Goal: Task Accomplishment & Management: Complete application form

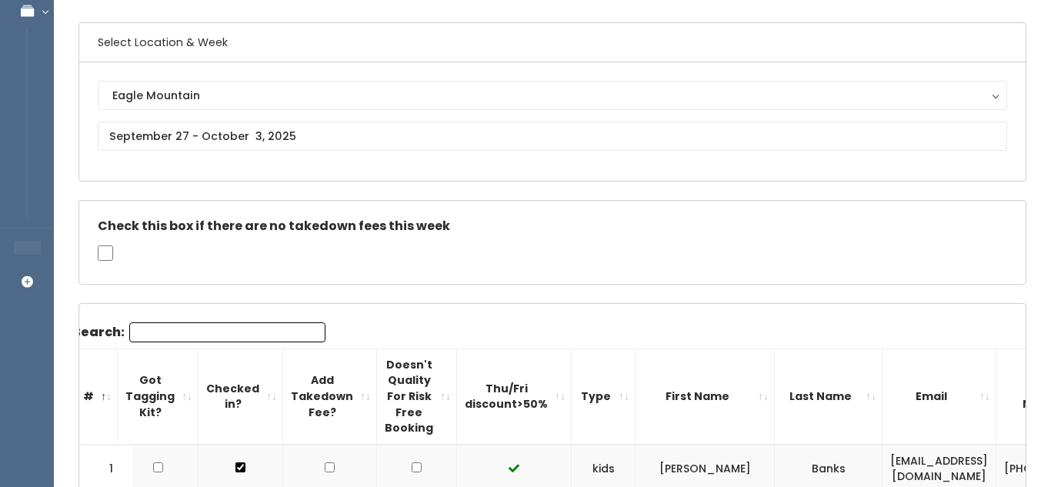
scroll to position [105, 0]
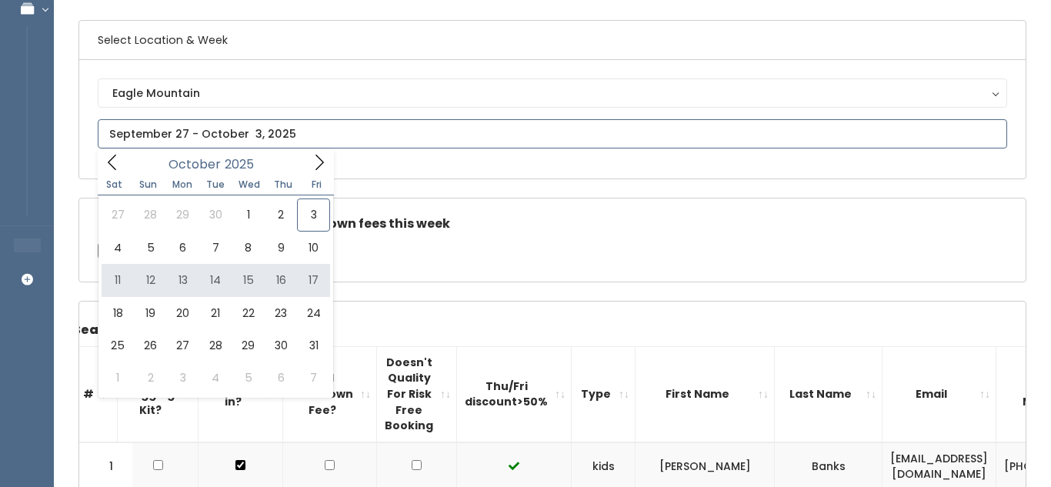
type input "October 11 to October 17"
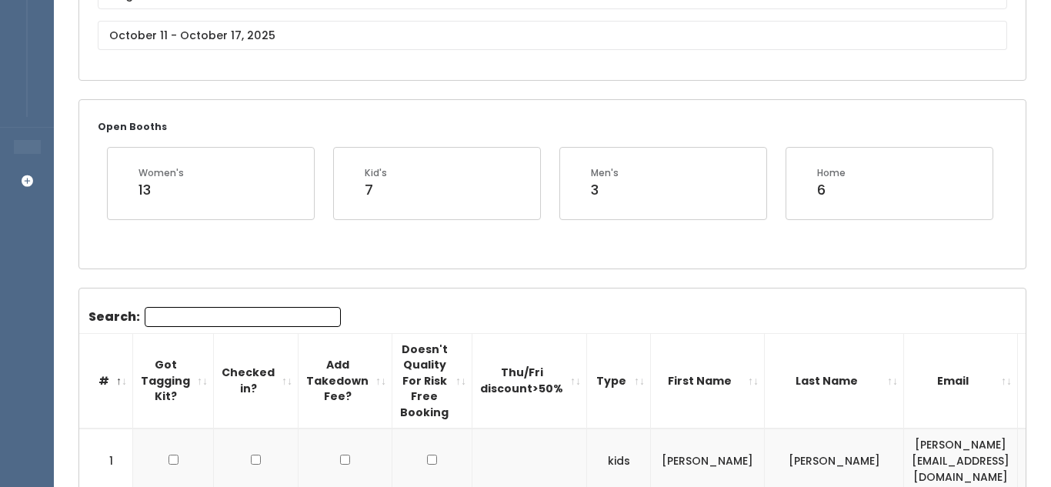
scroll to position [213, 0]
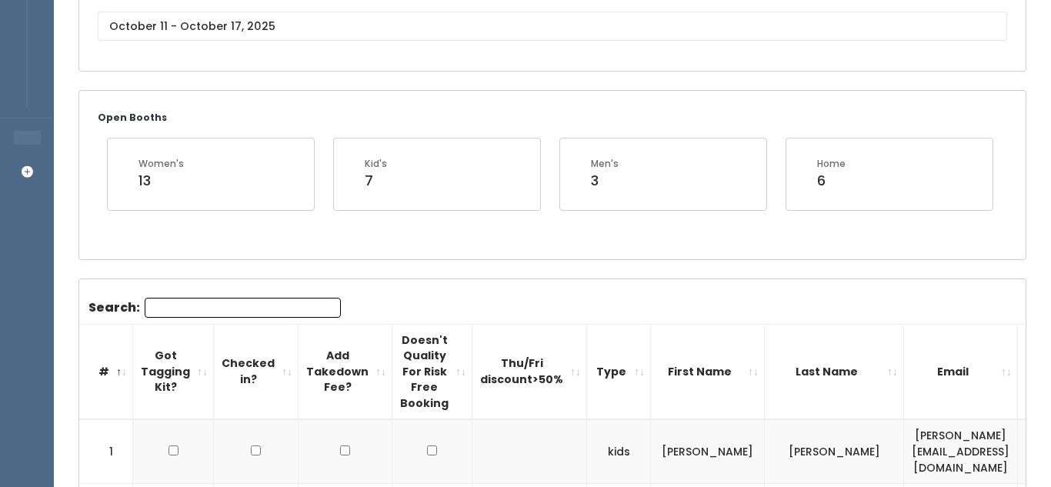
click at [228, 302] on input "Search:" at bounding box center [243, 308] width 196 height 20
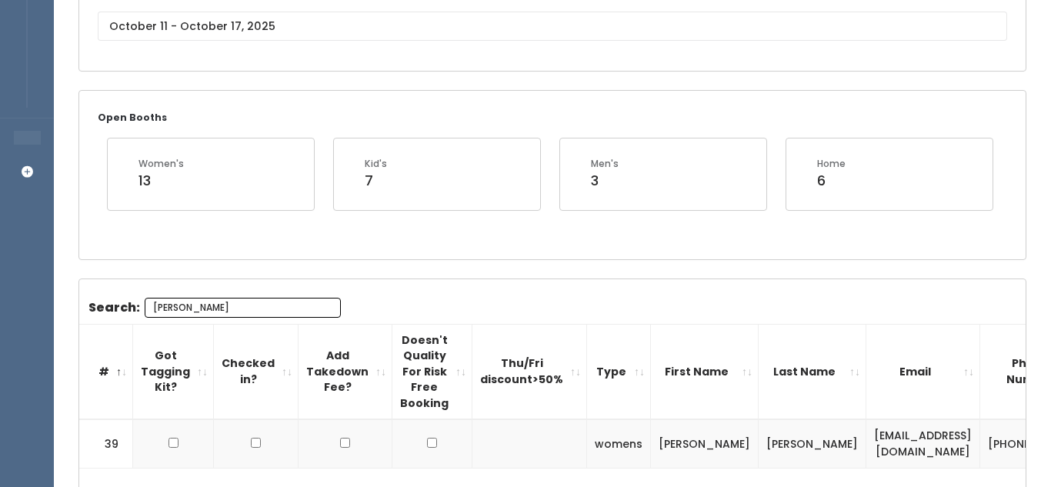
type input "[PERSON_NAME]"
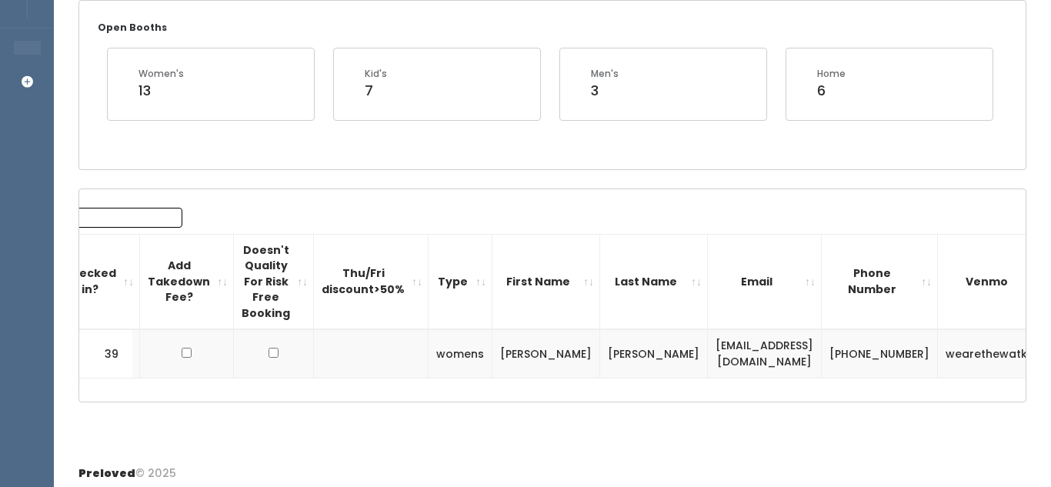
scroll to position [0, 0]
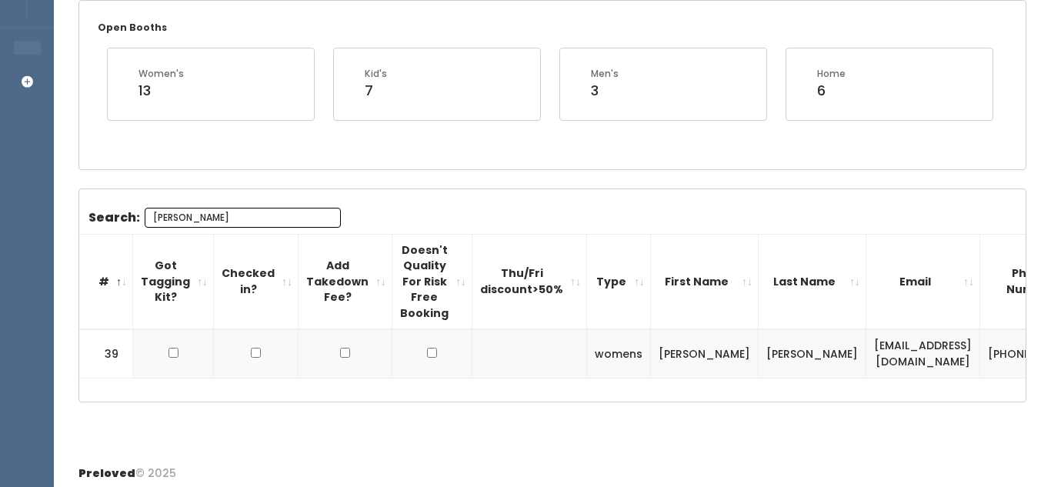
click at [325, 224] on input "[PERSON_NAME]" at bounding box center [243, 218] width 196 height 20
click at [325, 217] on input "[PERSON_NAME]" at bounding box center [243, 218] width 196 height 20
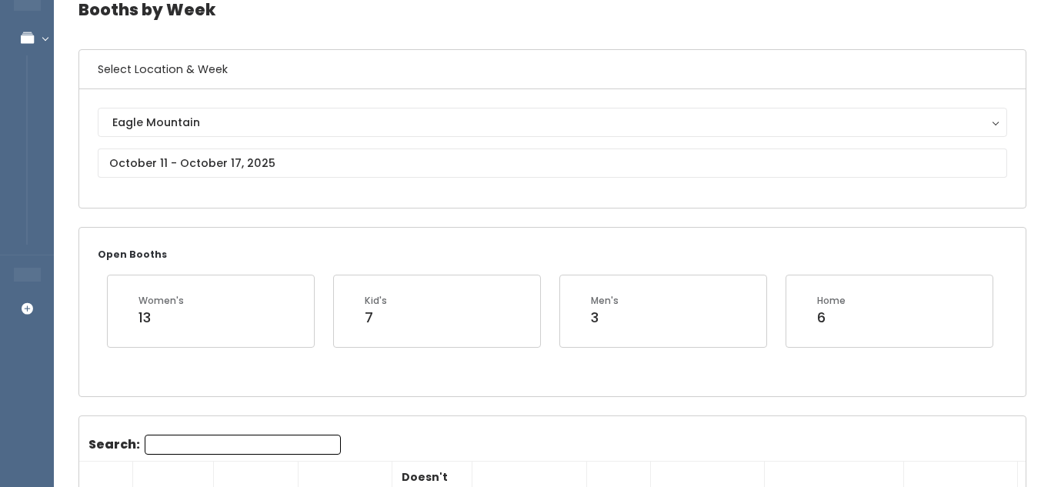
scroll to position [70, 0]
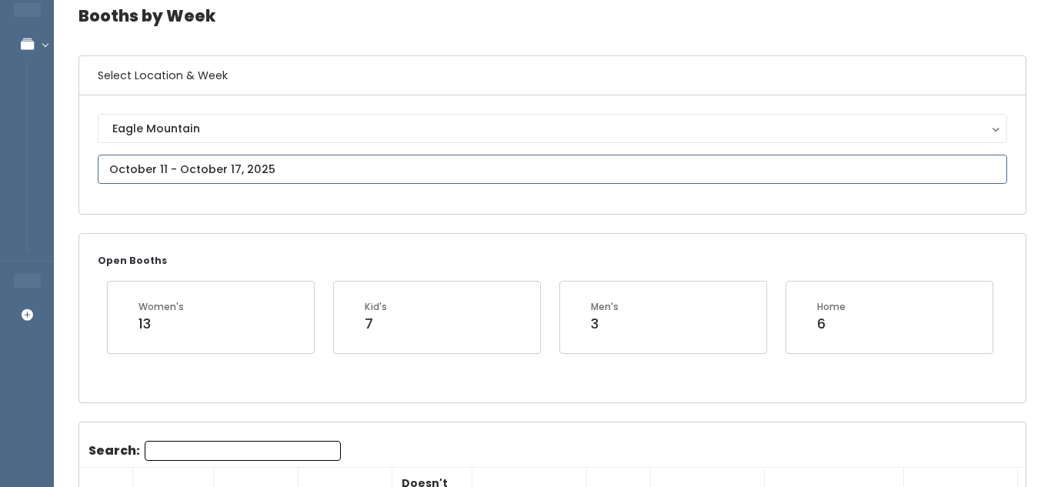
click at [307, 172] on input "text" at bounding box center [552, 169] width 909 height 29
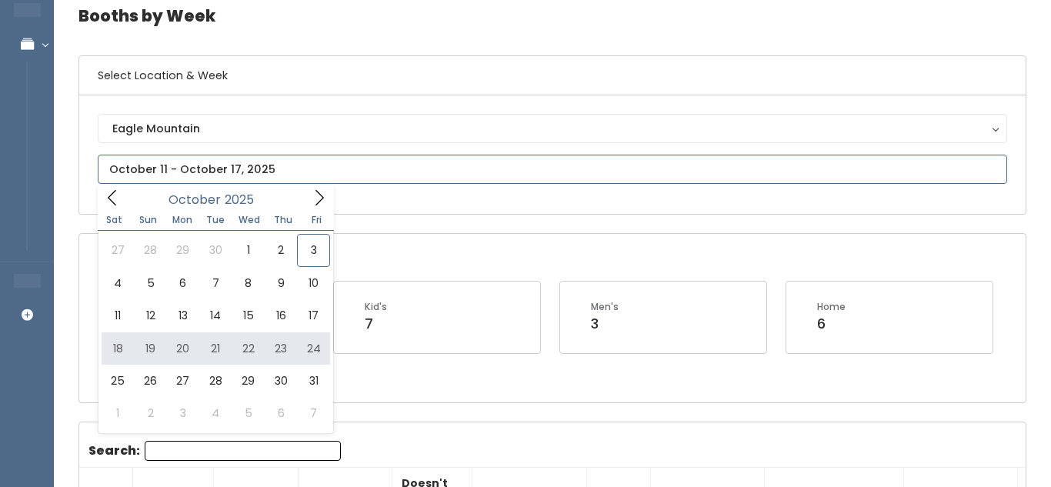
type input "[DATE] to [DATE]"
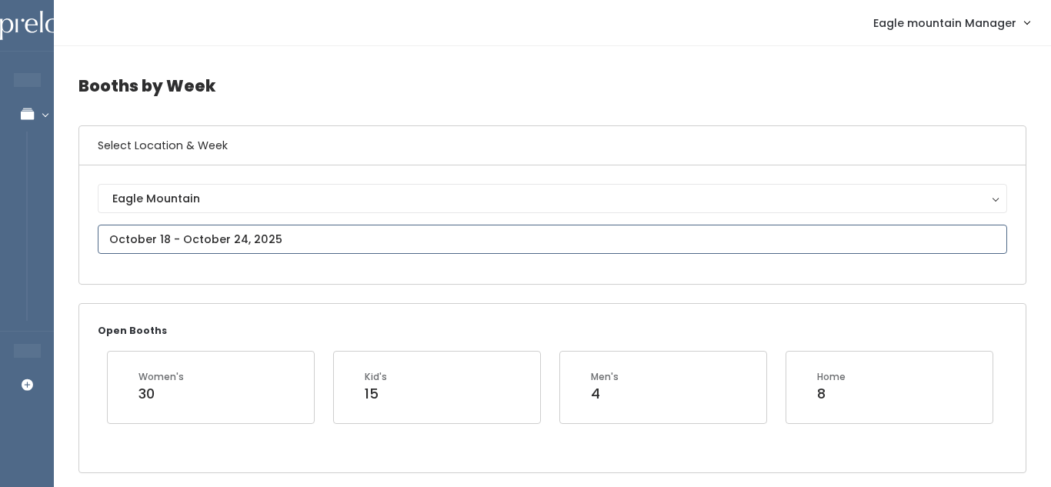
click at [399, 249] on input "text" at bounding box center [552, 239] width 909 height 29
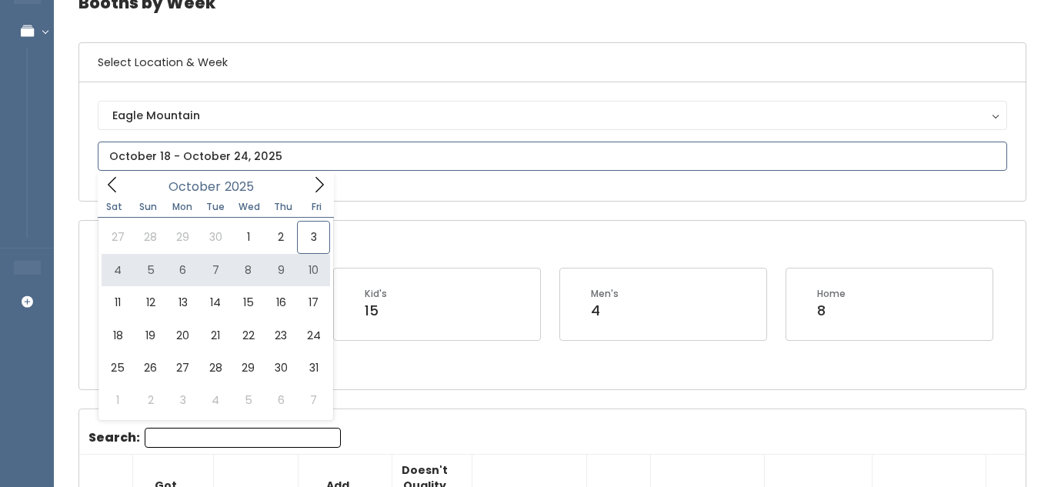
scroll to position [84, 0]
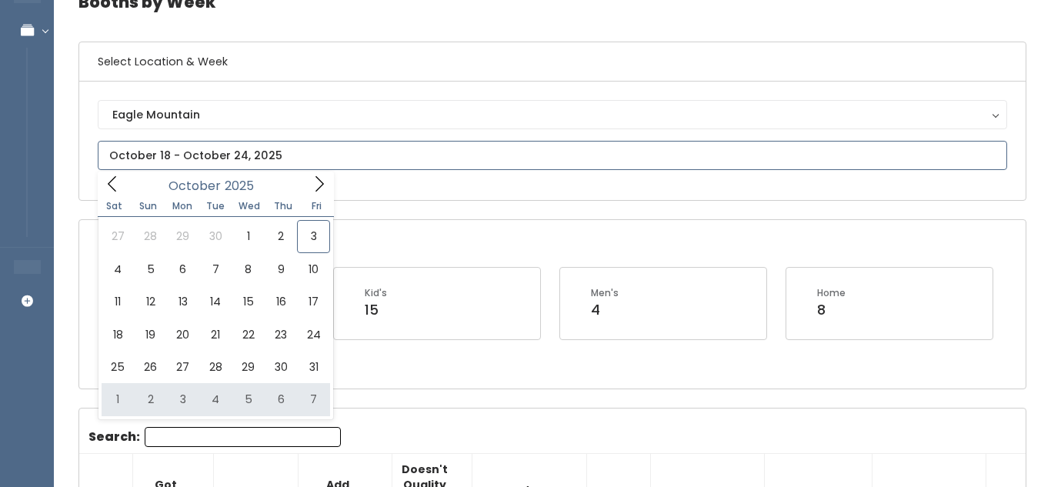
type input "November 1 to November 7"
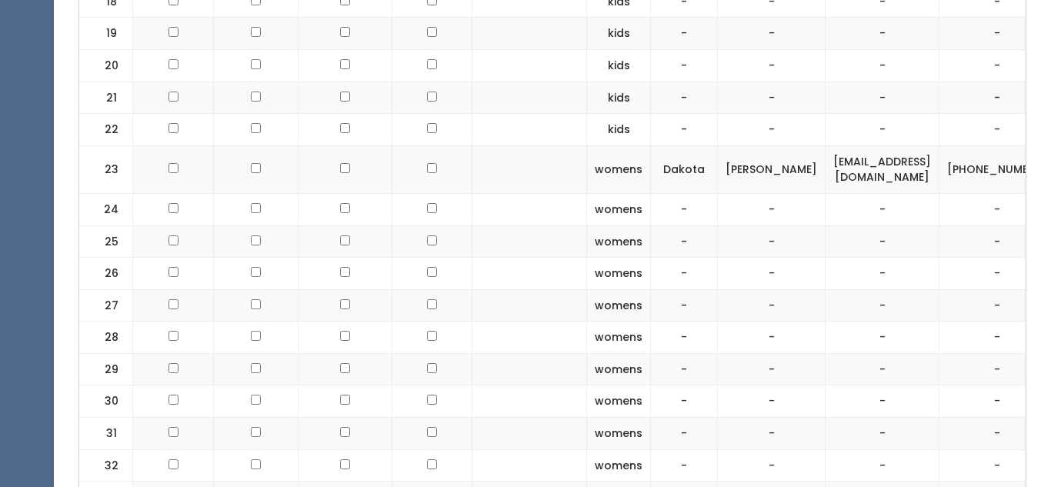
click at [289, 312] on td at bounding box center [256, 305] width 85 height 32
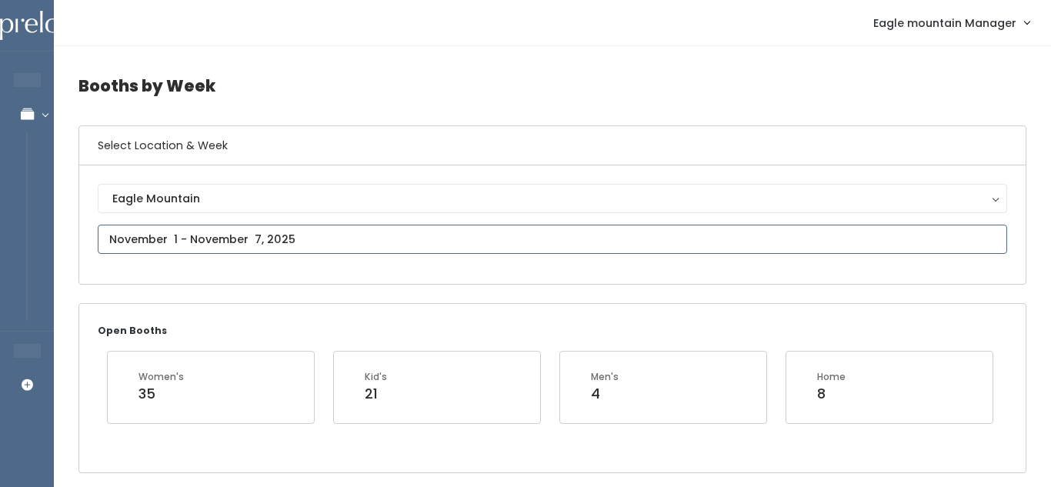
click at [259, 244] on input "text" at bounding box center [552, 239] width 909 height 29
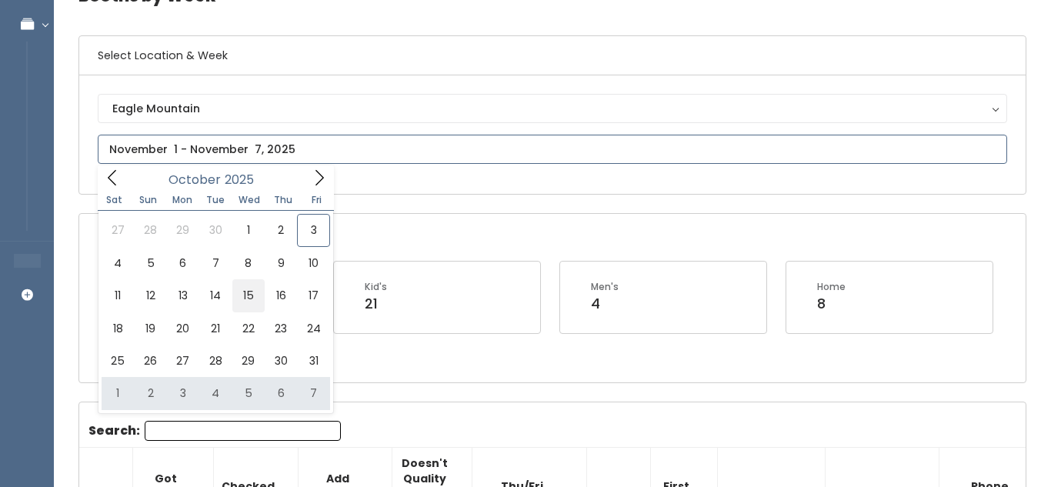
scroll to position [98, 0]
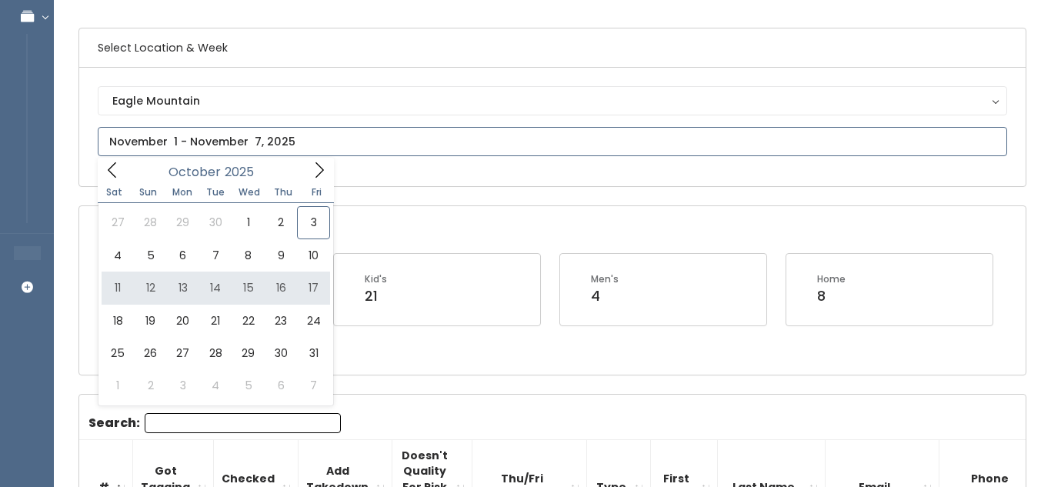
type input "October 11 to October 17"
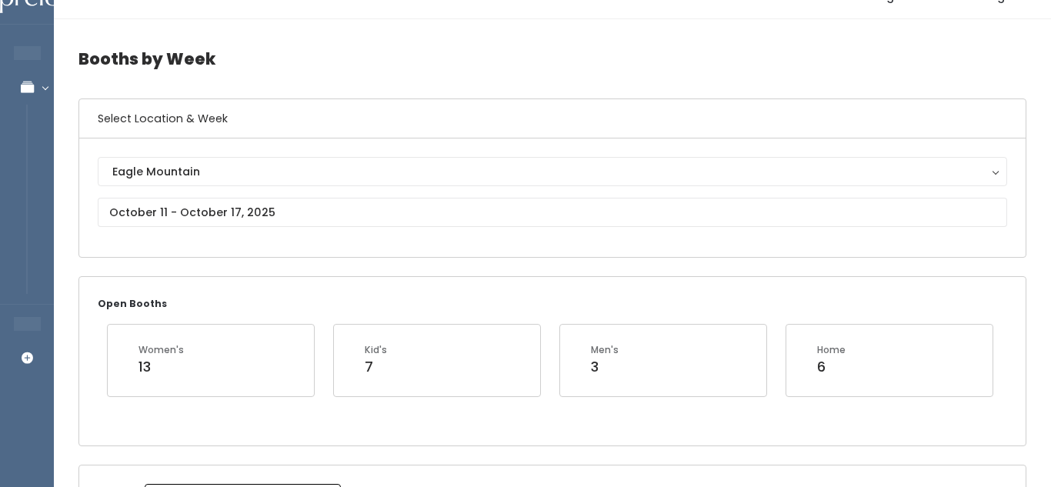
scroll to position [29, 0]
click at [471, 225] on div "Eagle Mountain [GEOGRAPHIC_DATA]" at bounding box center [552, 196] width 909 height 82
click at [471, 222] on input "text" at bounding box center [552, 209] width 909 height 29
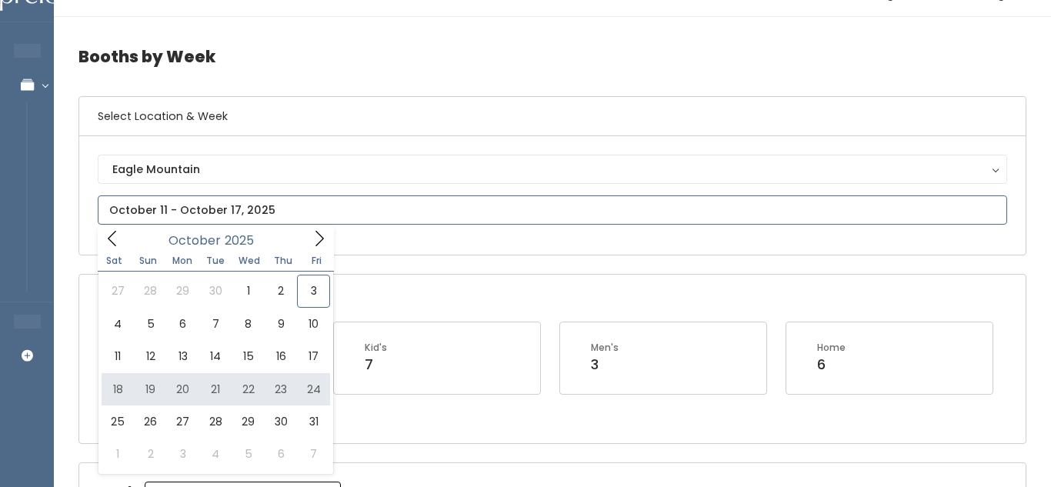
type input "[DATE] to [DATE]"
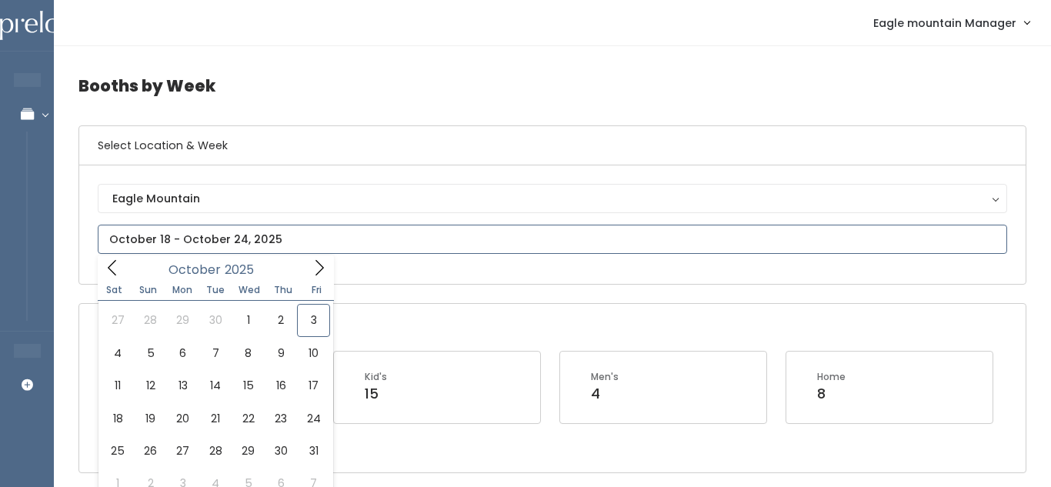
click at [374, 238] on input "text" at bounding box center [552, 239] width 909 height 29
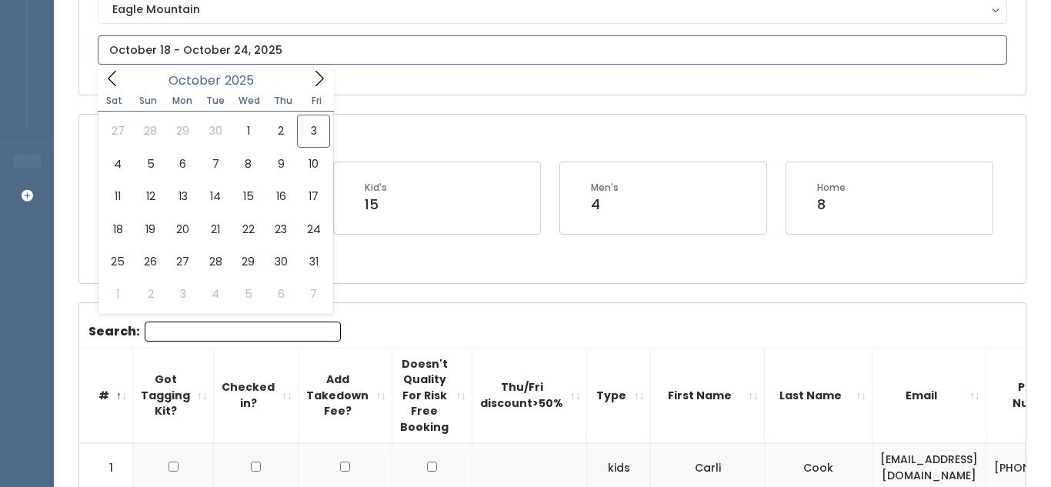
scroll to position [209, 0]
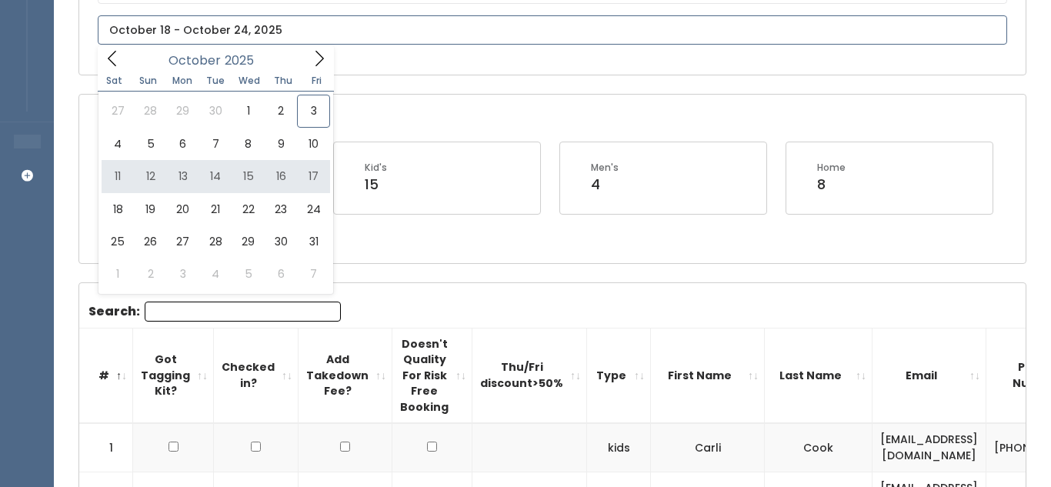
type input "October 11 to October 17"
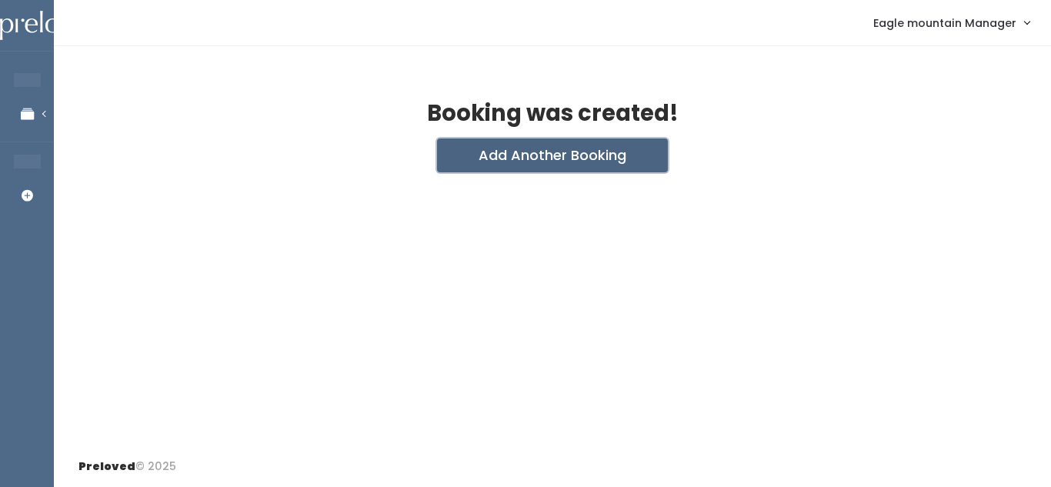
click at [601, 148] on button "Add Another Booking" at bounding box center [552, 155] width 231 height 34
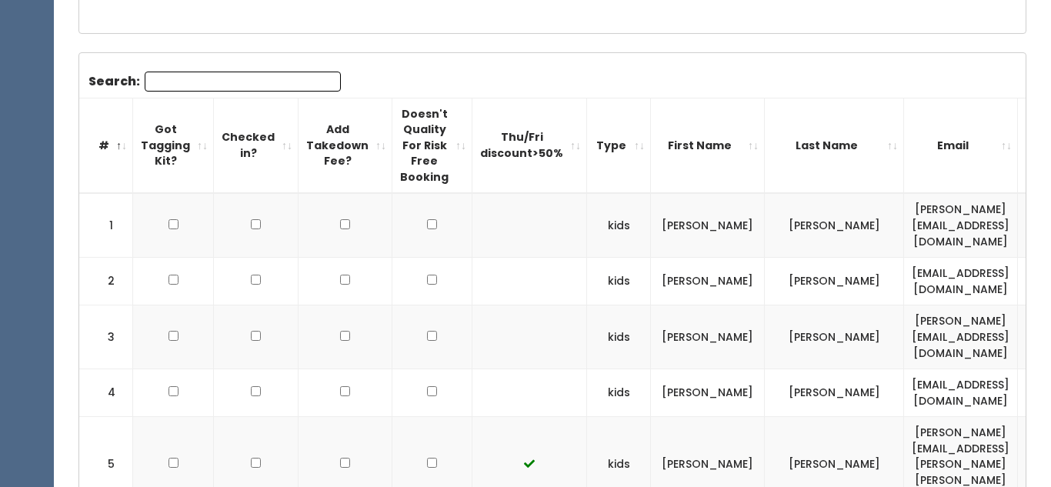
scroll to position [442, 0]
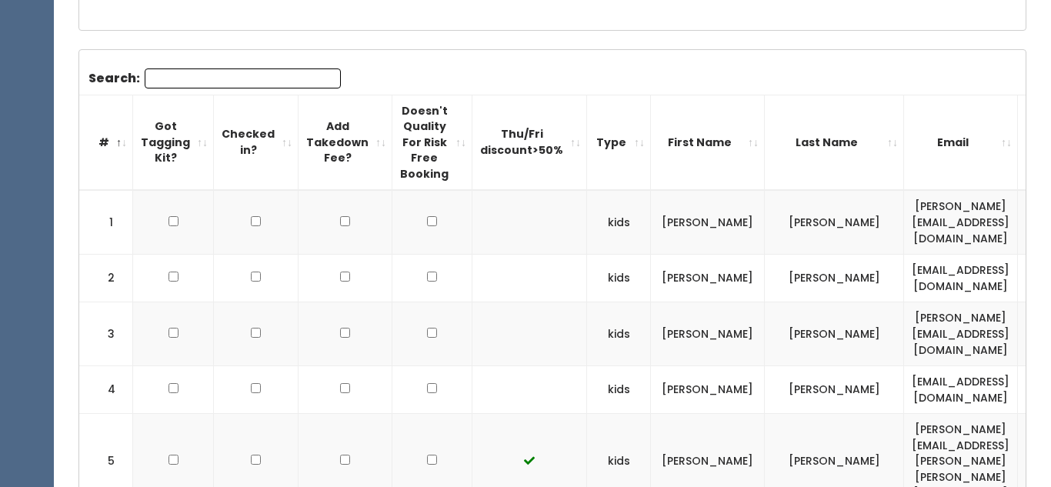
click at [284, 82] on input "Search:" at bounding box center [243, 78] width 196 height 20
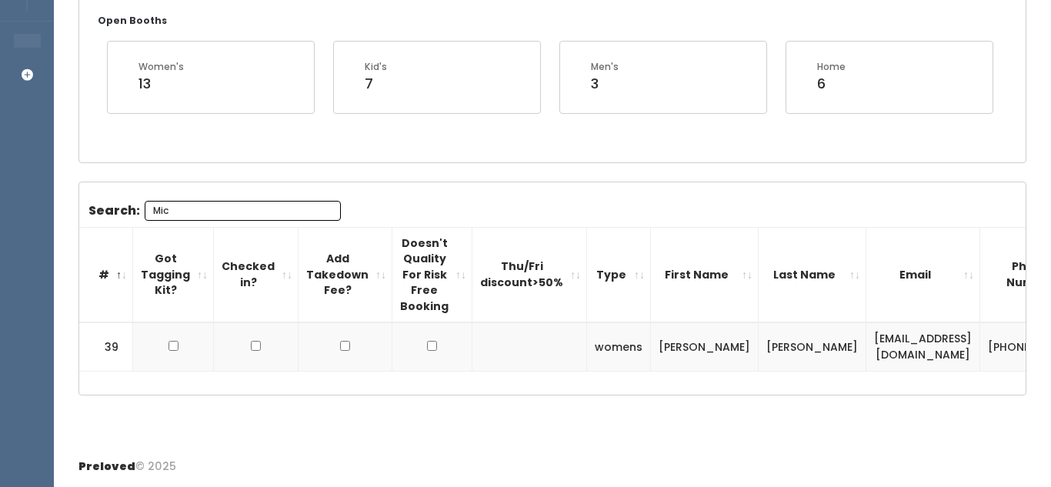
scroll to position [310, 0]
type input "Michelle"
drag, startPoint x: 768, startPoint y: 351, endPoint x: 963, endPoint y: 339, distance: 195.1
click at [963, 339] on tr "39 womens Michelle Watkins michelleannwatkins@gmail.com (801) 510-5992 wearethe…" at bounding box center [677, 346] width 1197 height 48
copy tr "michelleannwatkins@gmail.com"
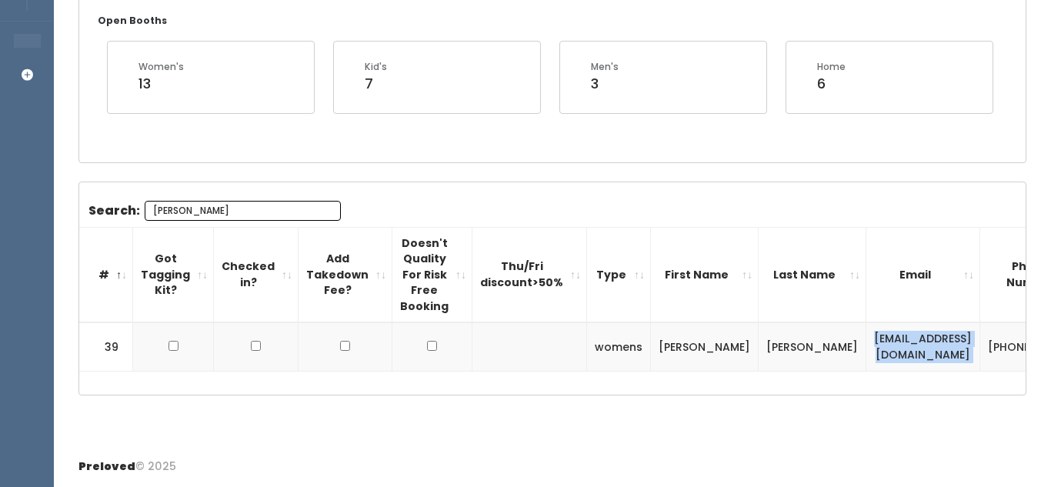
scroll to position [0, 178]
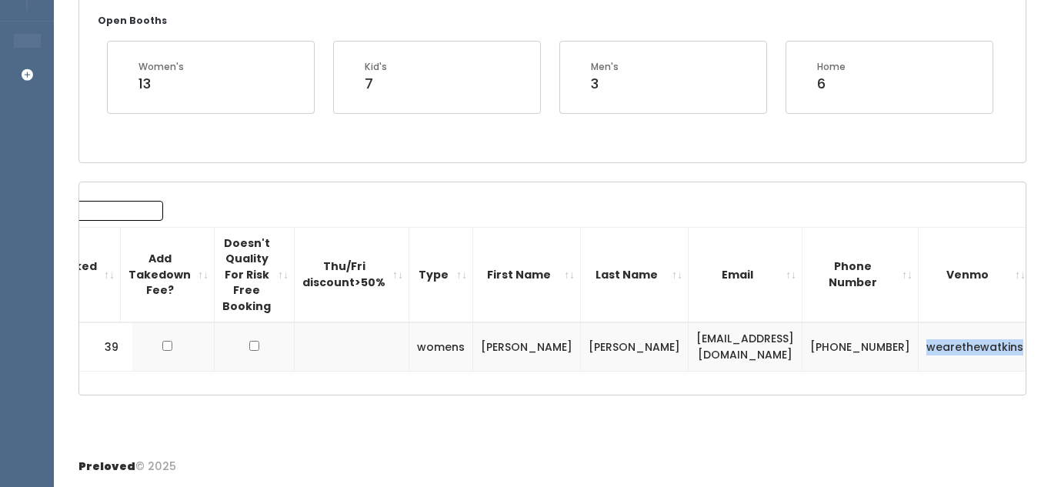
drag, startPoint x: 862, startPoint y: 346, endPoint x: 953, endPoint y: 359, distance: 91.7
click at [953, 359] on td "wearethewatkins" at bounding box center [975, 346] width 113 height 48
copy td "wearethewatkins"
drag, startPoint x: 791, startPoint y: 332, endPoint x: 826, endPoint y: 353, distance: 41.0
click at [826, 353] on td "(801) 510-5992" at bounding box center [861, 346] width 116 height 48
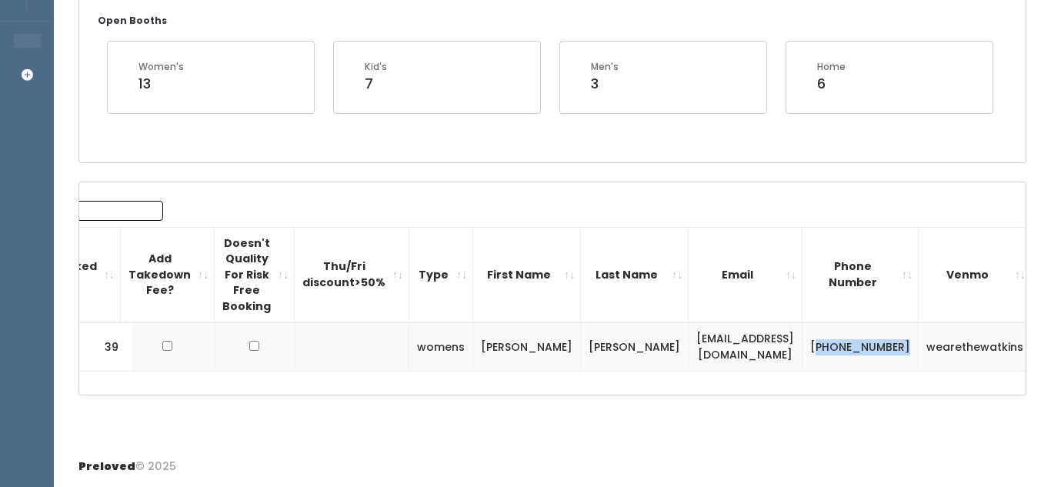
copy td "801) 510-5992"
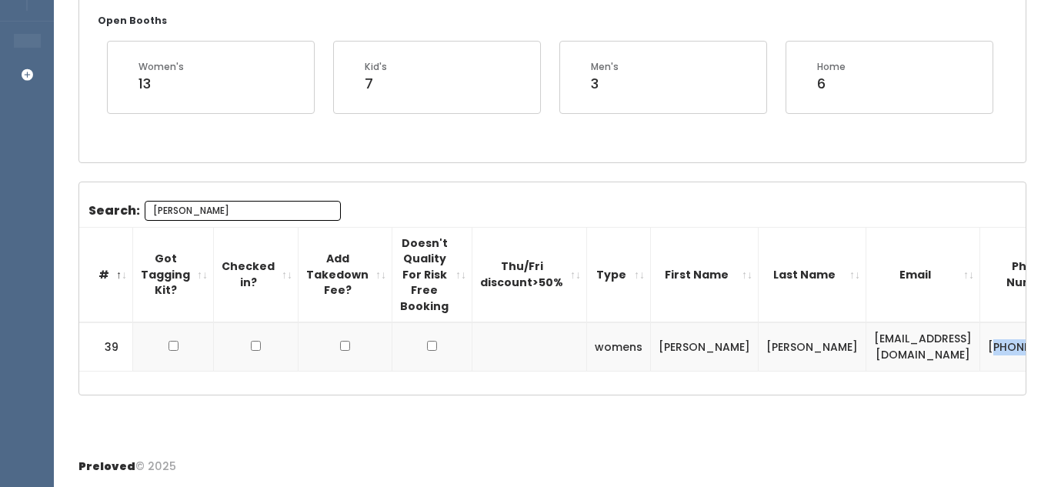
click at [320, 209] on input "Michelle" at bounding box center [243, 211] width 196 height 20
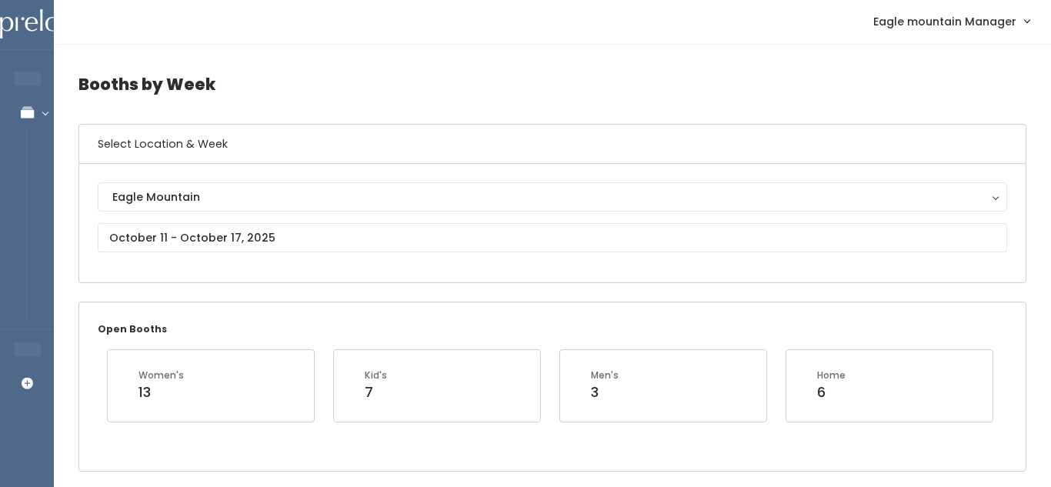
scroll to position [5, 0]
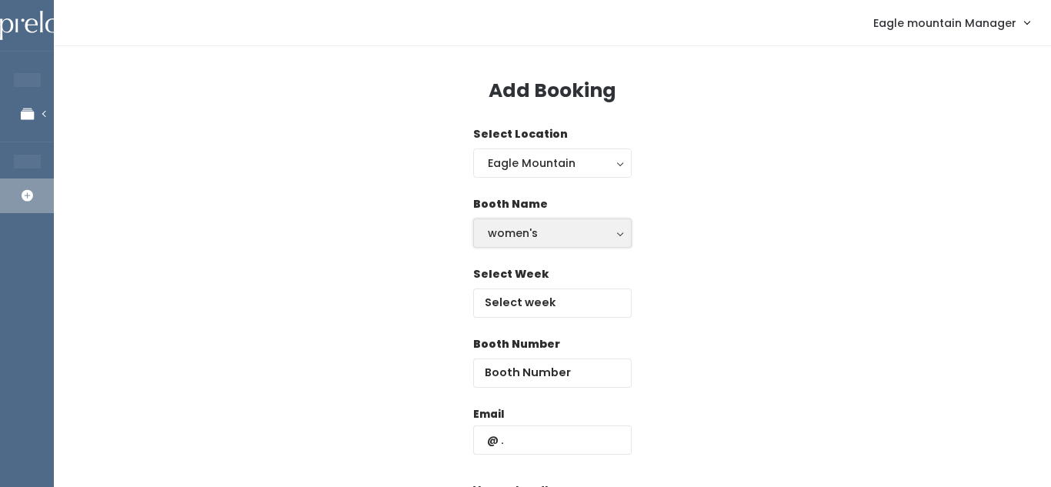
click at [532, 222] on button "women's" at bounding box center [552, 233] width 159 height 29
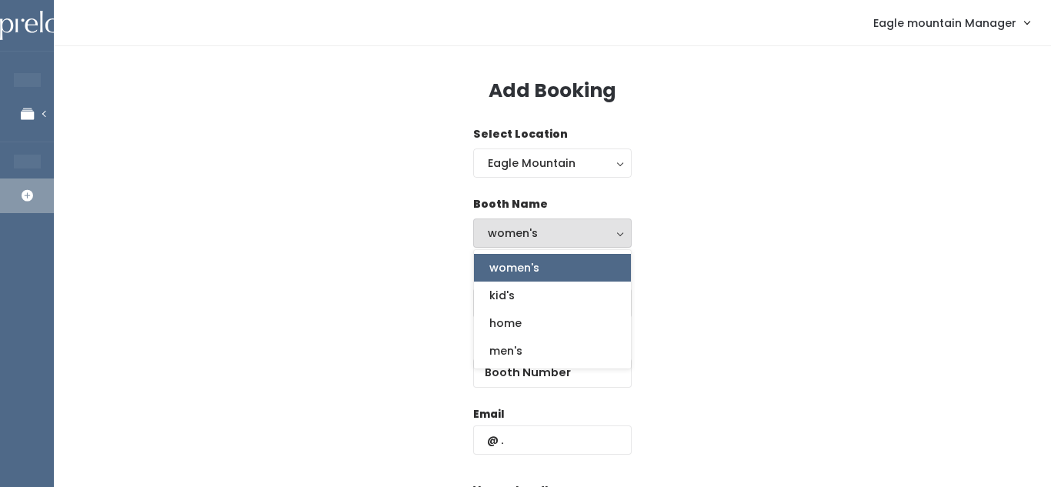
click at [726, 259] on div "Booth Name women's kid's home men's women's women's kid's home men's" at bounding box center [552, 231] width 948 height 70
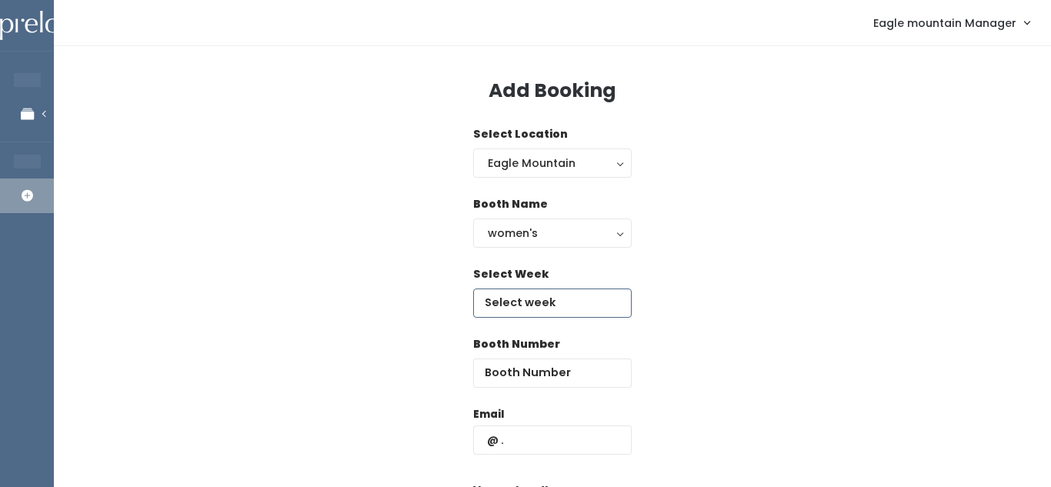
click at [536, 307] on input "text" at bounding box center [552, 303] width 159 height 29
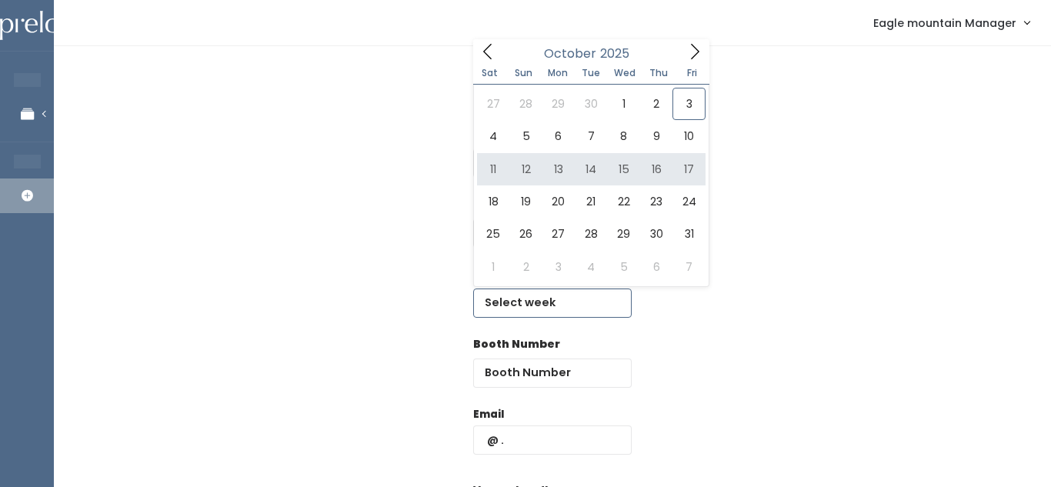
type input "October 11 to October 17"
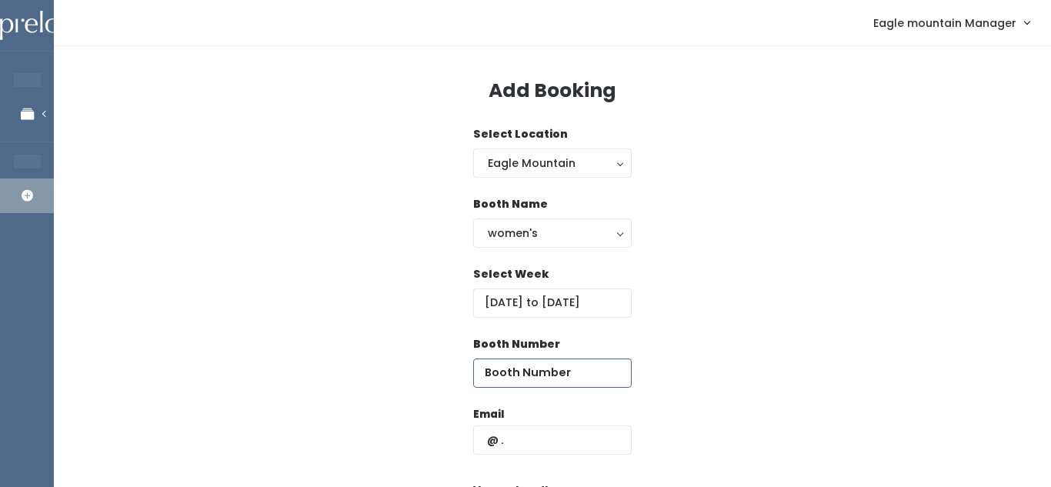
click at [525, 380] on input "number" at bounding box center [552, 373] width 159 height 29
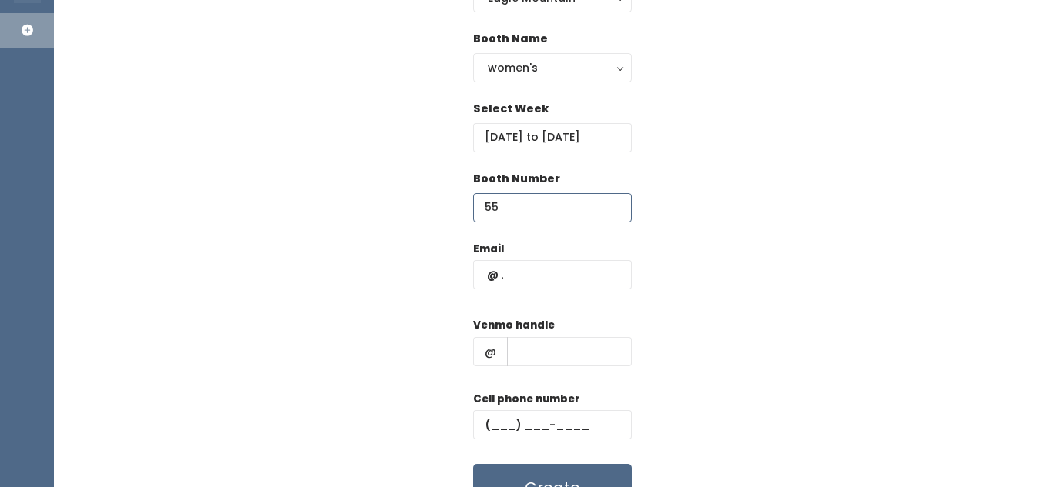
scroll to position [178, 0]
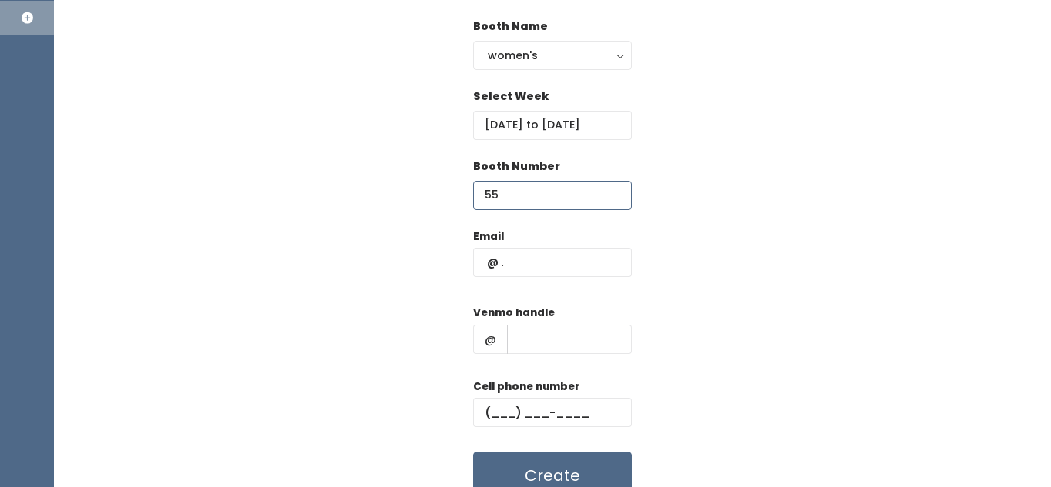
type input "55"
click at [569, 248] on input "text" at bounding box center [552, 262] width 159 height 29
paste input "[EMAIL_ADDRESS][DOMAIN_NAME]"
type input "[EMAIL_ADDRESS][DOMAIN_NAME]"
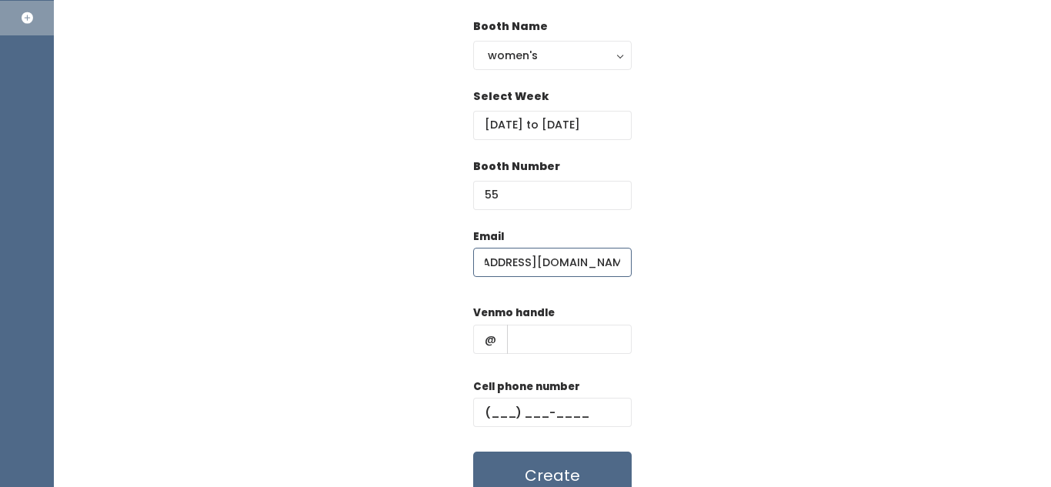
scroll to position [0, 0]
click at [533, 409] on input "text" at bounding box center [552, 412] width 159 height 29
paste input "(___) ___-____"
type input "(___) ___-____"
click at [522, 342] on input "text" at bounding box center [569, 339] width 125 height 29
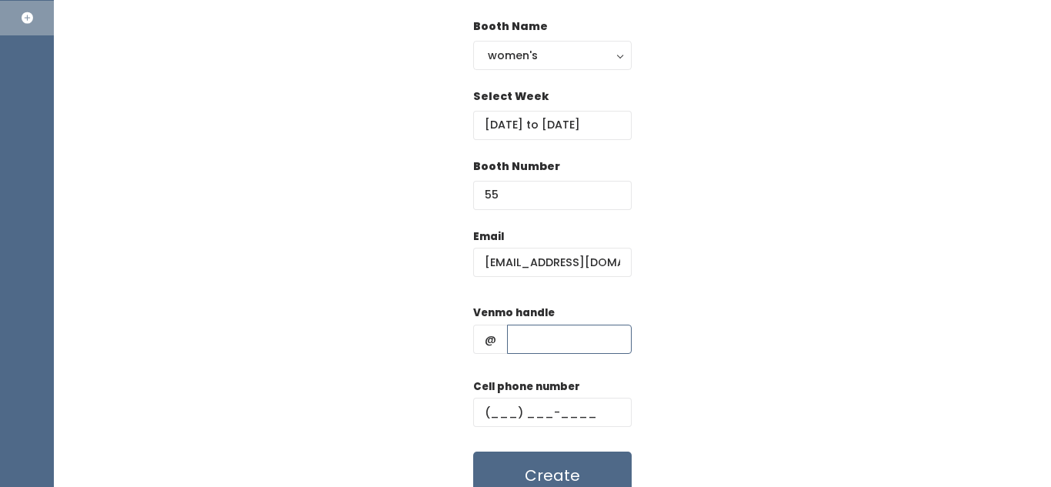
paste input "wearethewatkins"
type input "wearethewatkins"
click at [518, 406] on input "(___) ___-____" at bounding box center [552, 412] width 159 height 29
paste input "801-5105"
drag, startPoint x: 587, startPoint y: 409, endPoint x: 516, endPoint y: 403, distance: 71.8
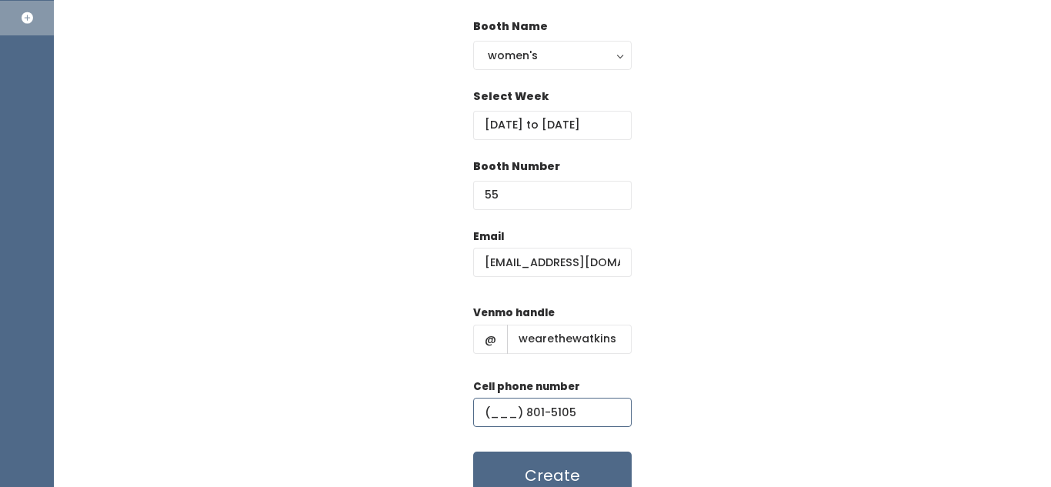
click at [516, 403] on input "(___) 801-5105" at bounding box center [552, 412] width 159 height 29
type input "(___) ___-____"
paste input "(801) 510-5992"
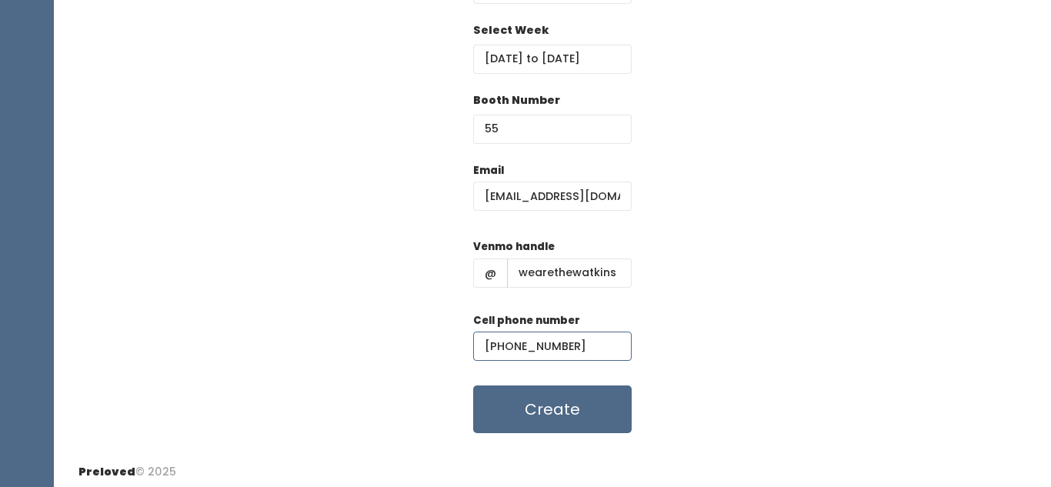
scroll to position [249, 0]
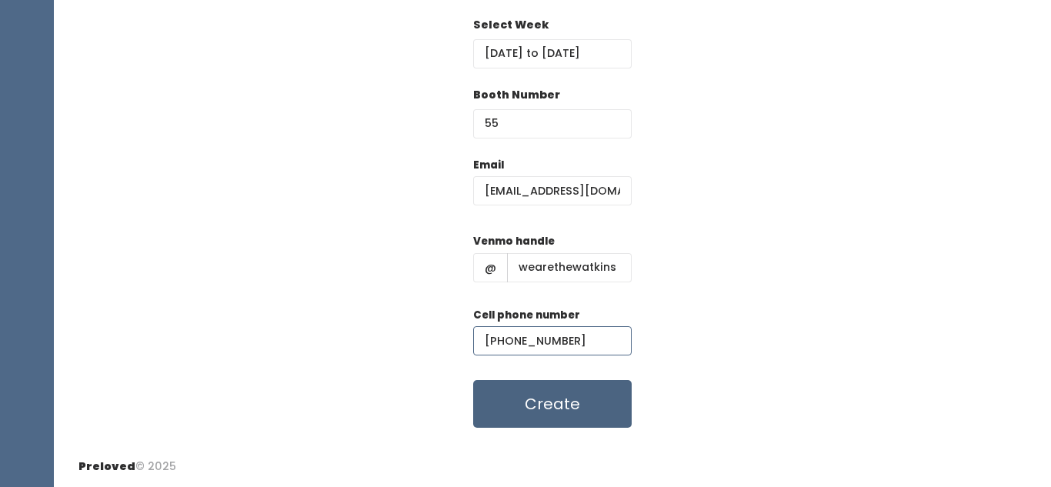
type input "(801) 510-5992"
click at [556, 398] on button "Create" at bounding box center [552, 404] width 159 height 48
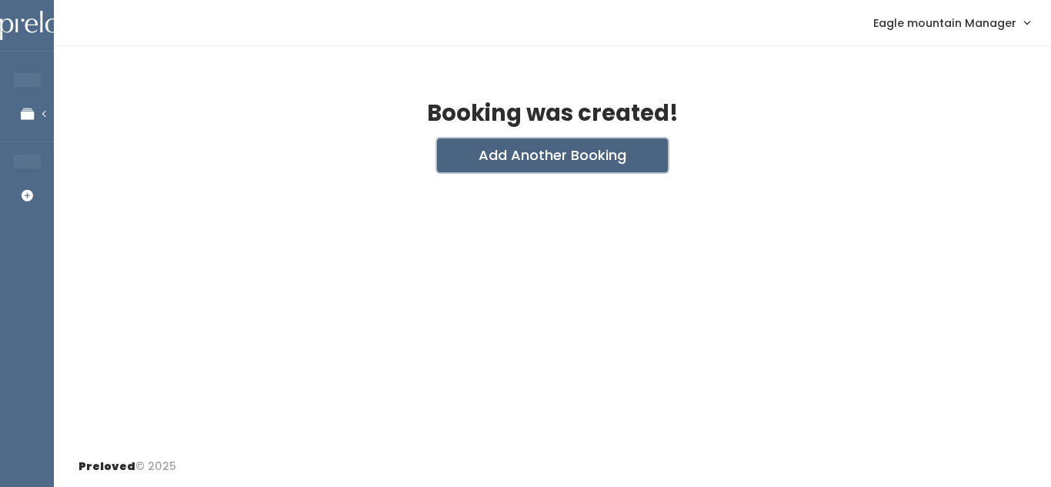
click at [510, 172] on button "Add Another Booking" at bounding box center [552, 155] width 231 height 34
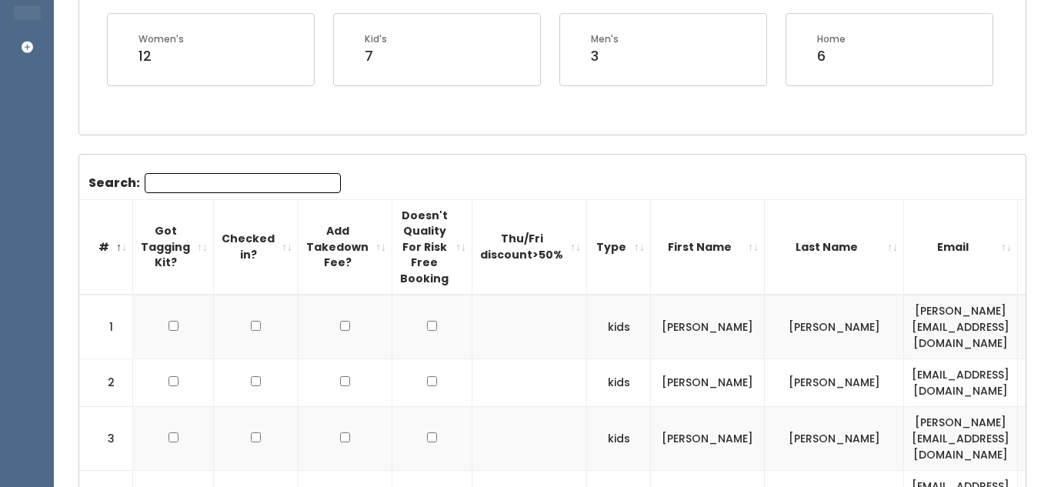
scroll to position [342, 0]
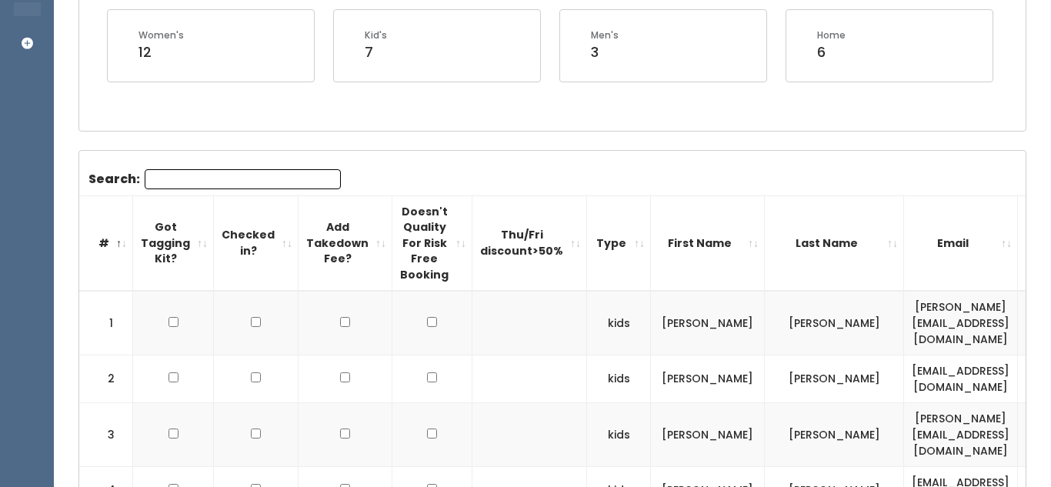
click at [252, 179] on input "Search:" at bounding box center [243, 179] width 196 height 20
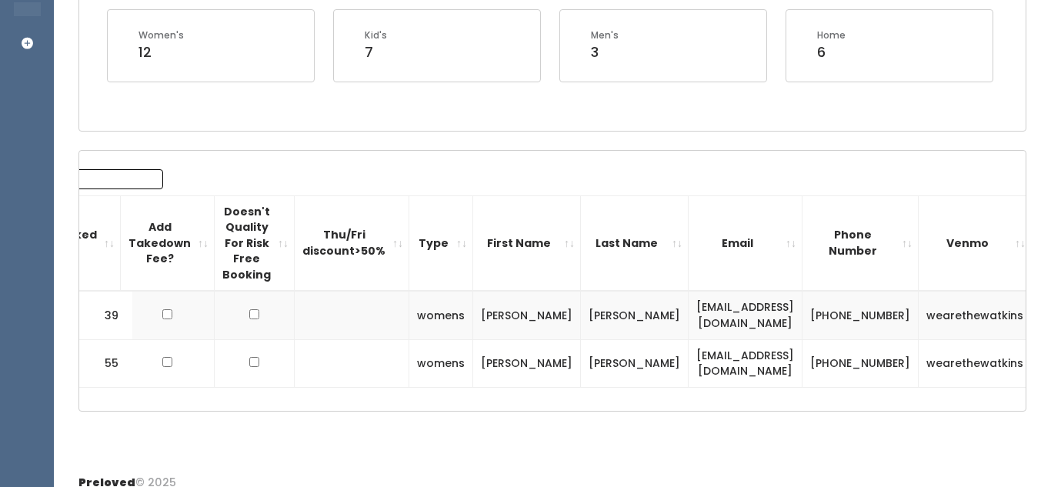
scroll to position [0, 167]
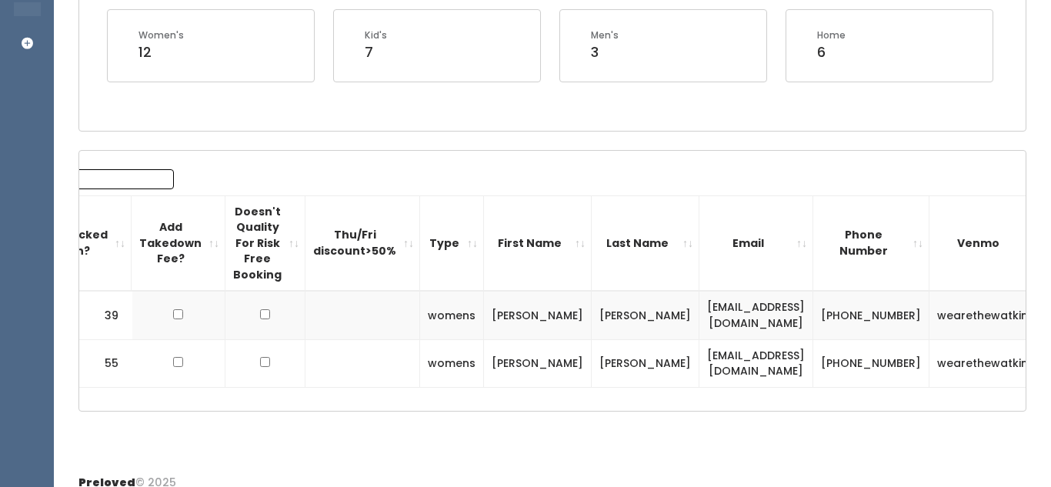
type input "michelle"
click at [1050, 323] on button "button" at bounding box center [1070, 315] width 20 height 20
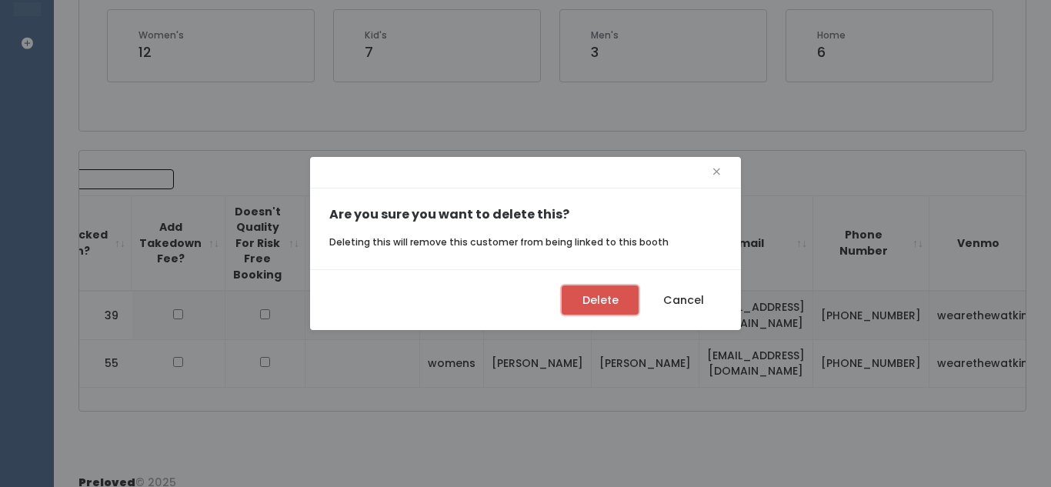
click at [586, 299] on button "Delete" at bounding box center [600, 299] width 77 height 29
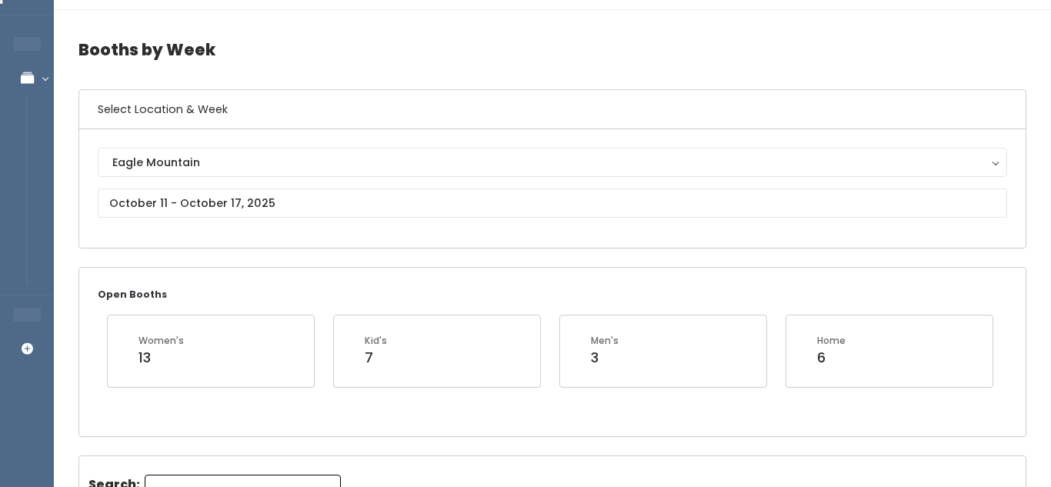
scroll to position [37, 0]
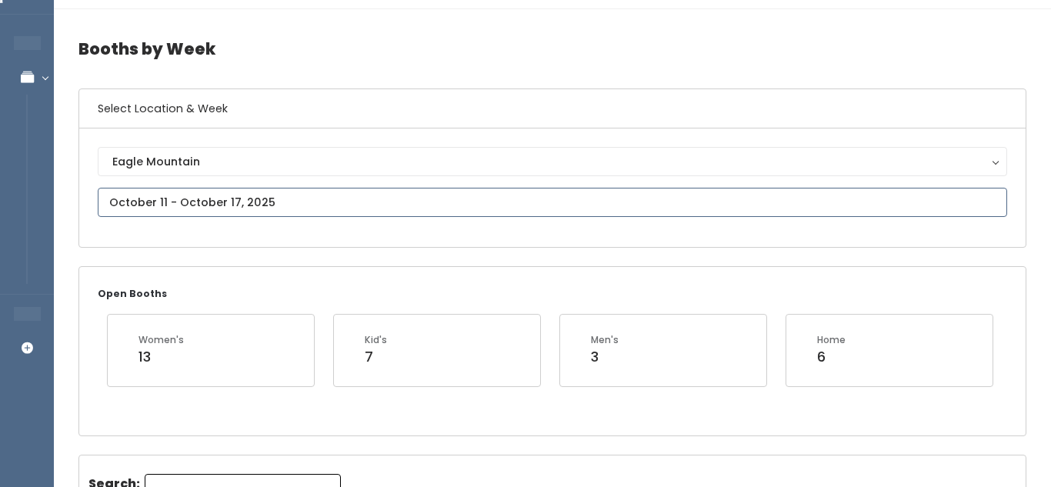
click at [295, 189] on input "text" at bounding box center [552, 202] width 909 height 29
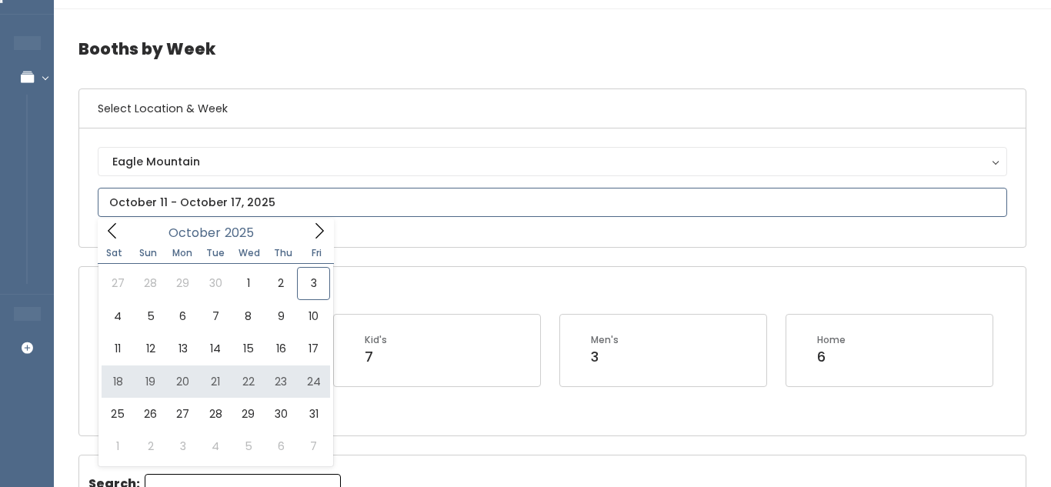
type input "October 18 to October 24"
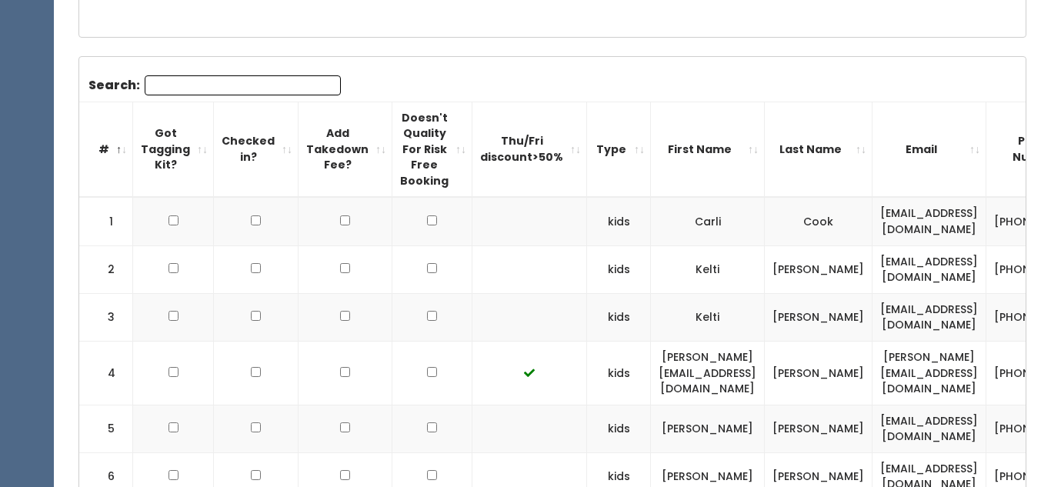
scroll to position [445, 0]
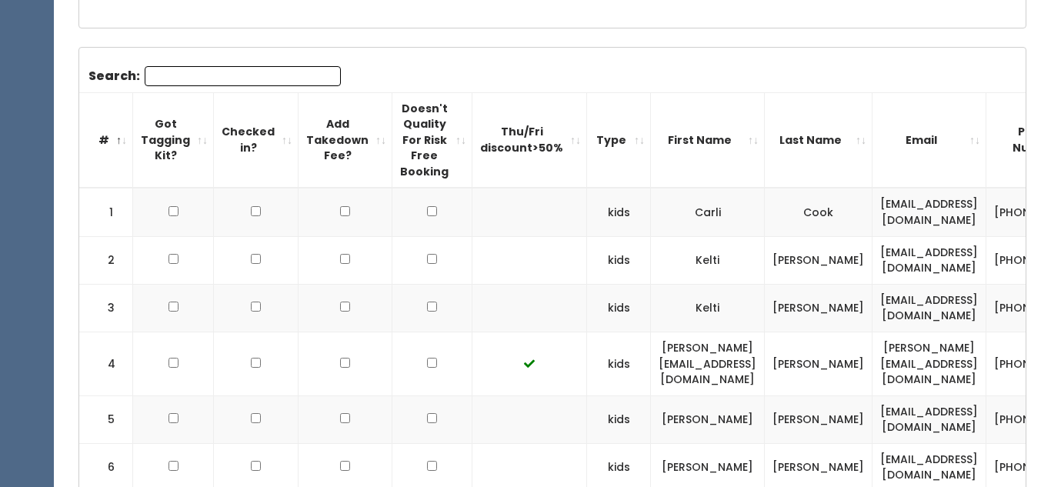
click at [306, 72] on input "Search:" at bounding box center [243, 76] width 196 height 20
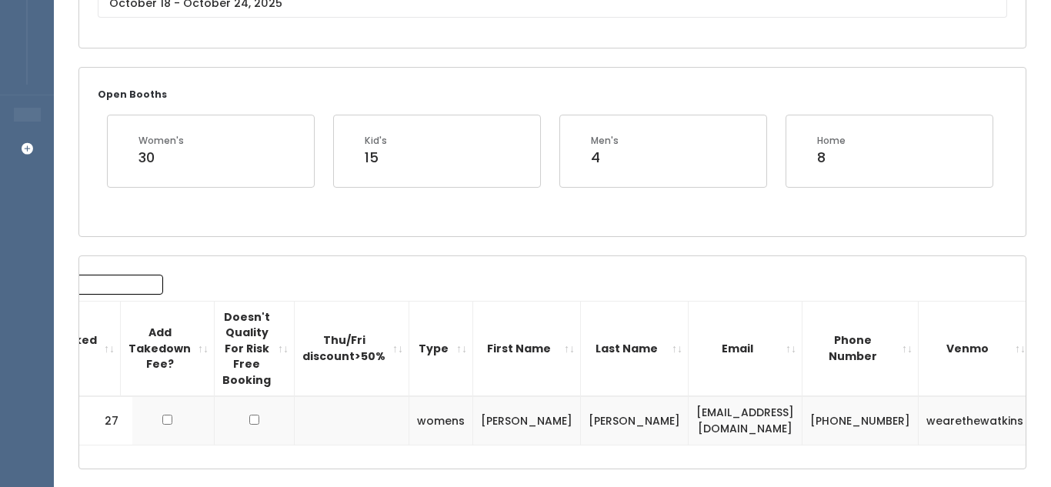
scroll to position [235, 0]
type input "[PERSON_NAME]"
drag, startPoint x: 589, startPoint y: 415, endPoint x: 769, endPoint y: 429, distance: 180.6
click at [769, 429] on td "michelleannwatkins@gmail.com" at bounding box center [746, 422] width 114 height 48
copy td "michelleannwatkins@gmail.com"
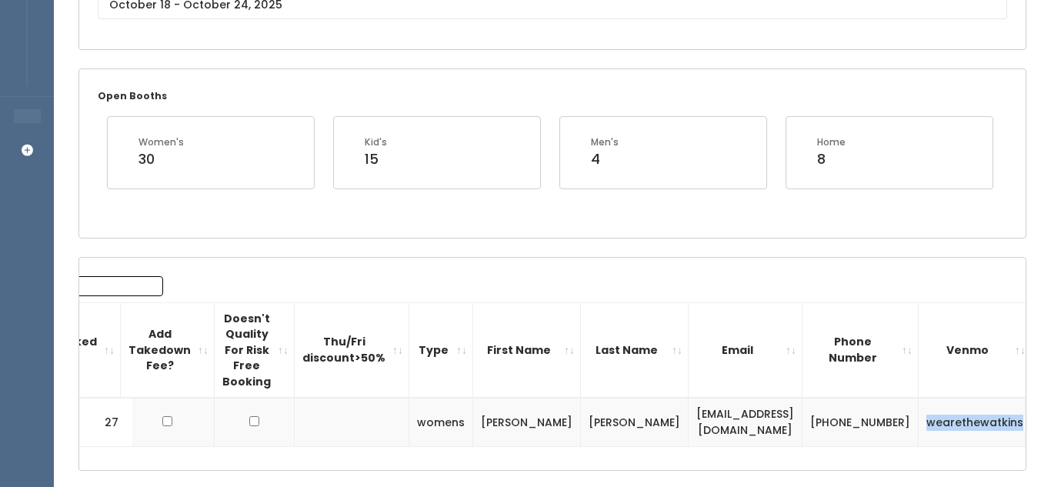
drag, startPoint x: 858, startPoint y: 418, endPoint x: 953, endPoint y: 434, distance: 96.8
click at [953, 434] on td "wearethewatkins" at bounding box center [975, 422] width 113 height 48
copy td "wearethewatkins"
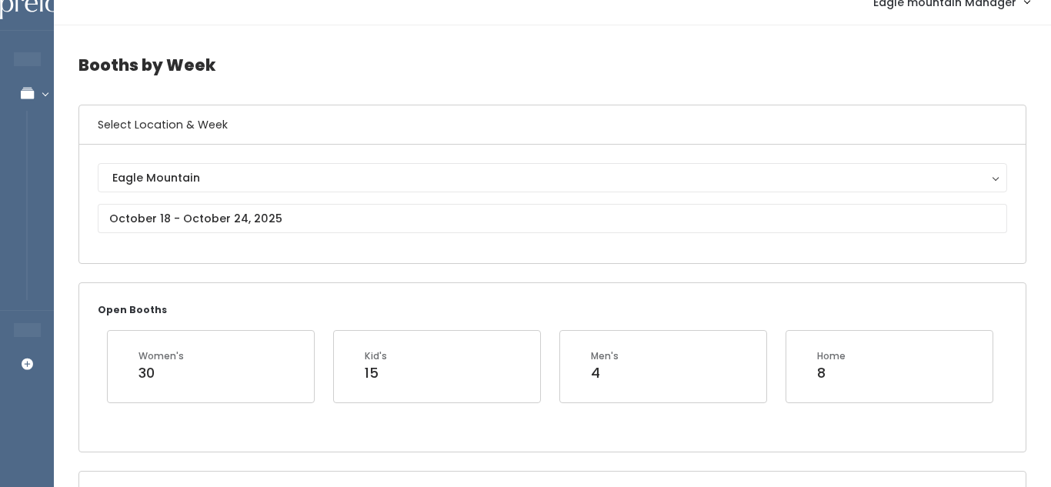
scroll to position [0, 0]
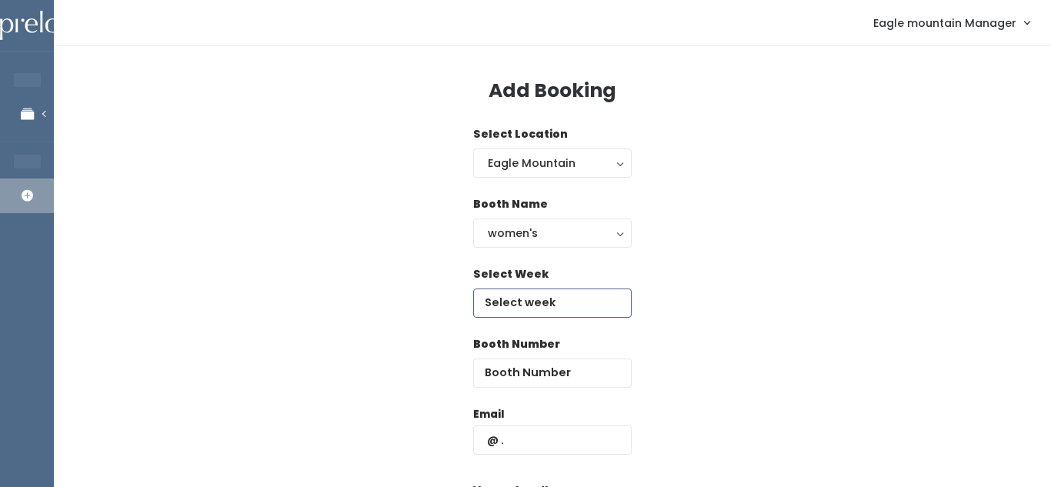
click at [522, 314] on input "text" at bounding box center [552, 303] width 159 height 29
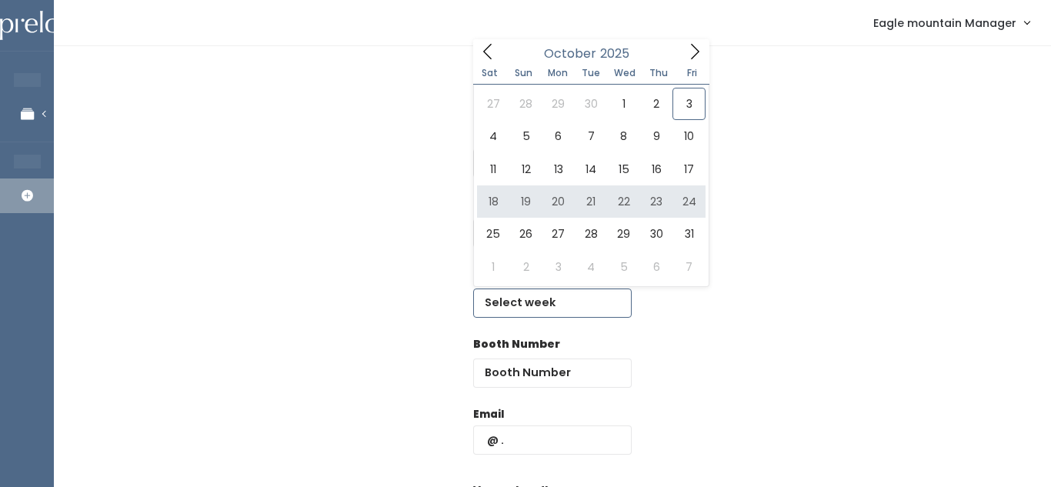
type input "[DATE] to [DATE]"
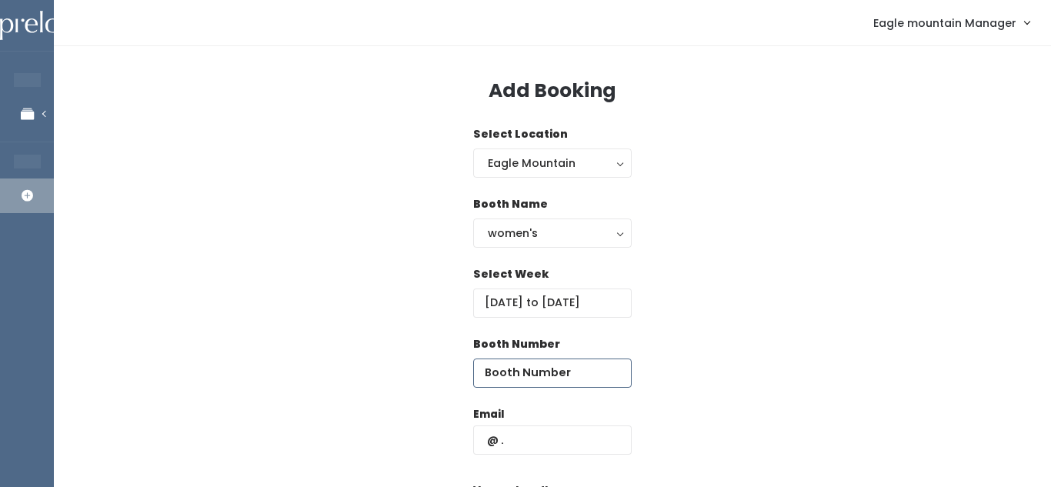
click at [498, 368] on input "number" at bounding box center [552, 373] width 159 height 29
type input "1"
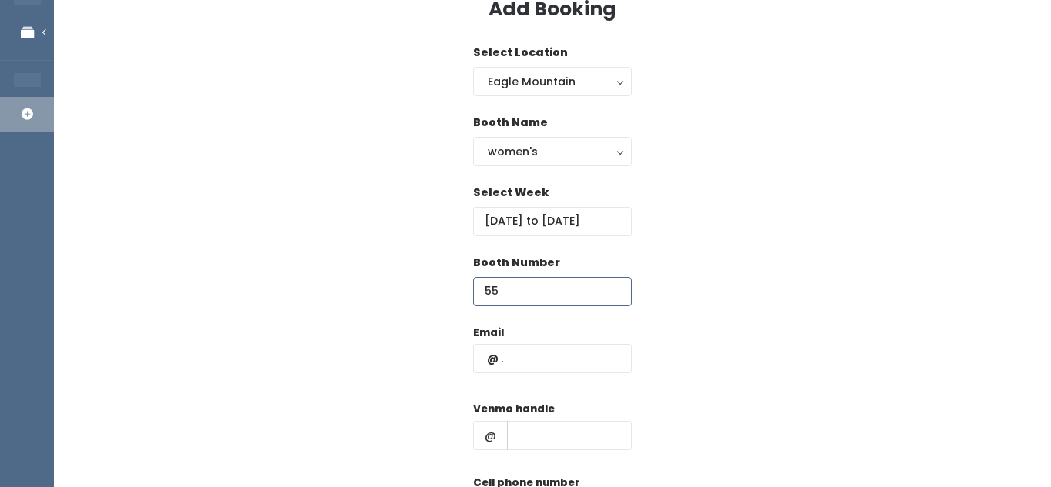
scroll to position [88, 0]
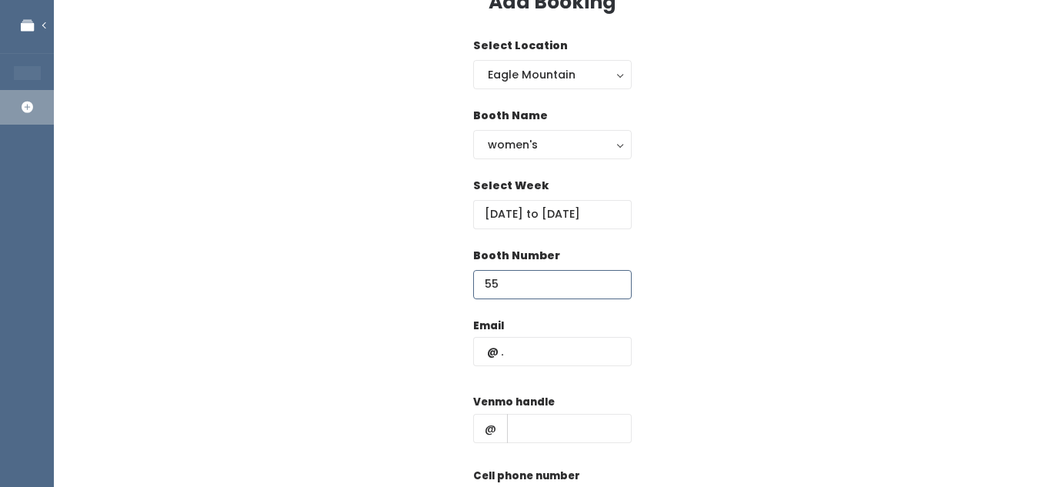
type input "55"
click at [525, 347] on input "text" at bounding box center [552, 351] width 159 height 29
paste input "801) 510-5992"
type input "801) 510-5992"
drag, startPoint x: 559, startPoint y: 360, endPoint x: 529, endPoint y: 353, distance: 30.0
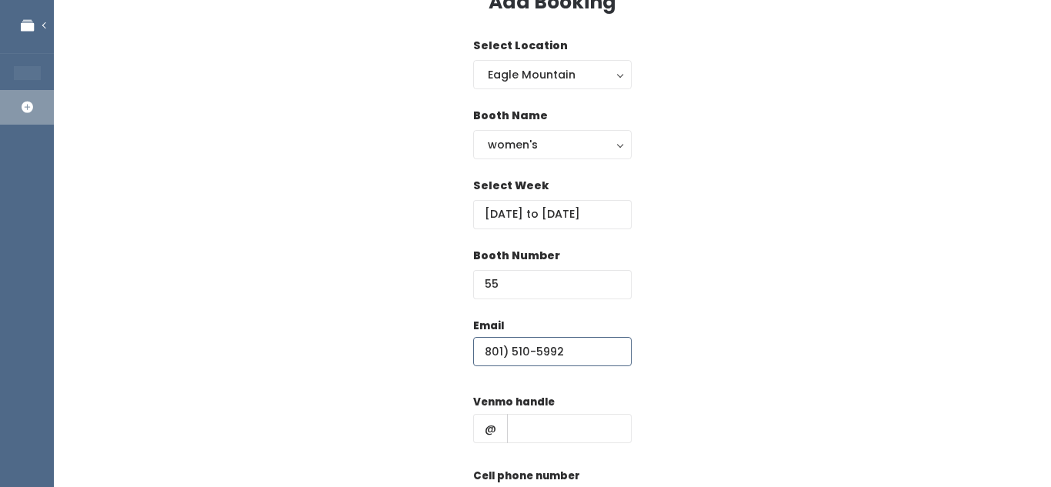
click at [529, 353] on input "801) 510-5992" at bounding box center [552, 351] width 159 height 29
drag, startPoint x: 587, startPoint y: 345, endPoint x: 460, endPoint y: 343, distance: 127.0
click at [460, 343] on div "Email 801) 510-5992 Venmo handle @ Cell phone number Create" at bounding box center [552, 454] width 948 height 272
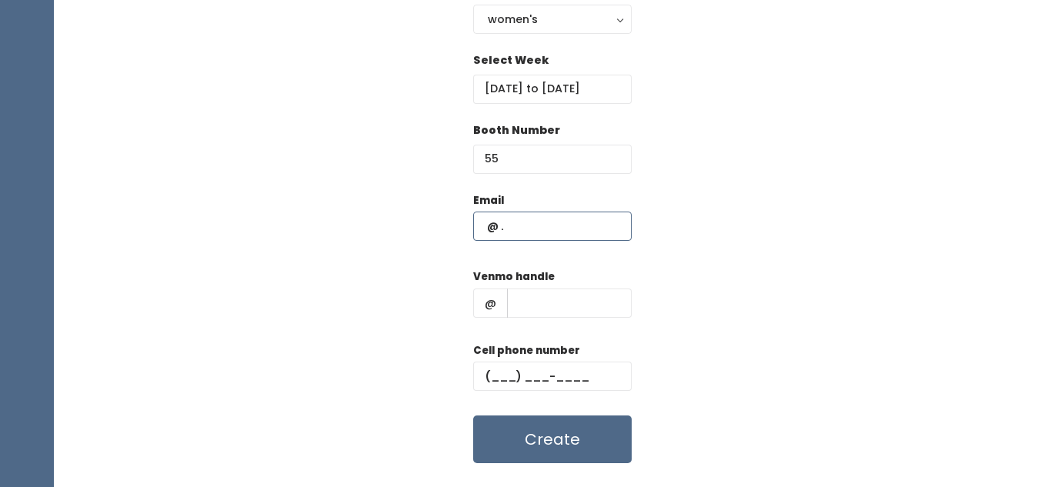
scroll to position [218, 0]
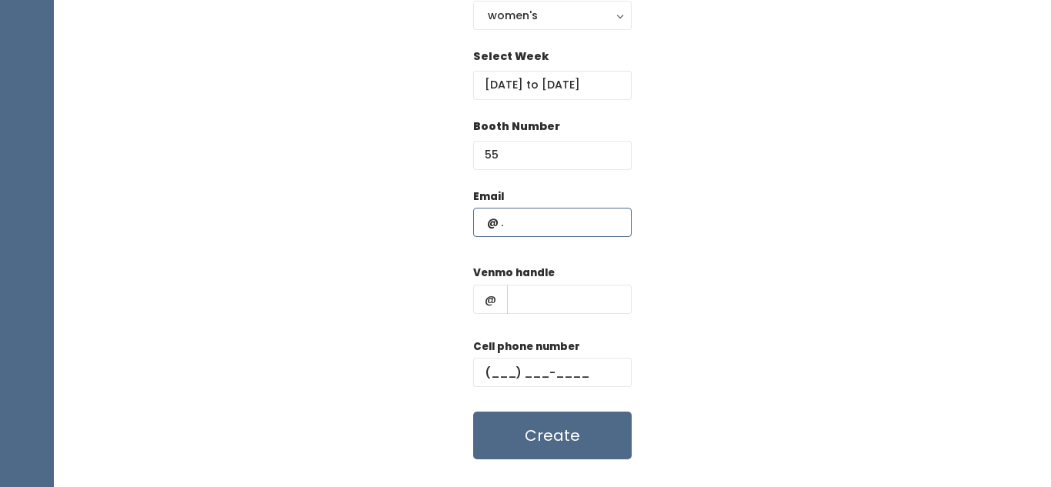
click at [542, 218] on input "text" at bounding box center [552, 222] width 159 height 29
drag, startPoint x: 522, startPoint y: 224, endPoint x: 482, endPoint y: 217, distance: 39.8
click at [482, 217] on input "text" at bounding box center [552, 222] width 159 height 29
click at [502, 379] on input "text" at bounding box center [552, 372] width 159 height 29
paste input "[PHONE_NUMBER]"
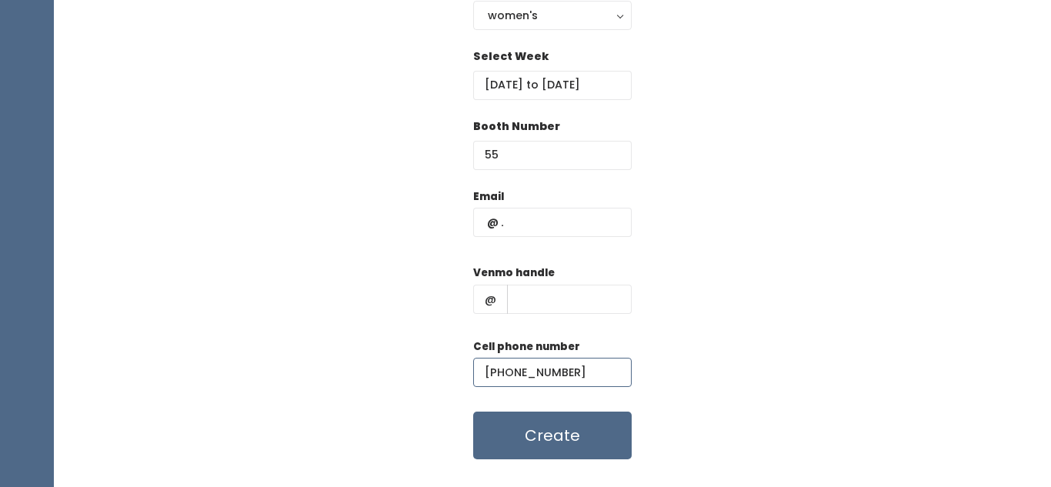
type input "[PHONE_NUMBER]"
click at [552, 229] on input "text" at bounding box center [552, 222] width 159 height 29
paste input "[EMAIL_ADDRESS][DOMAIN_NAME]"
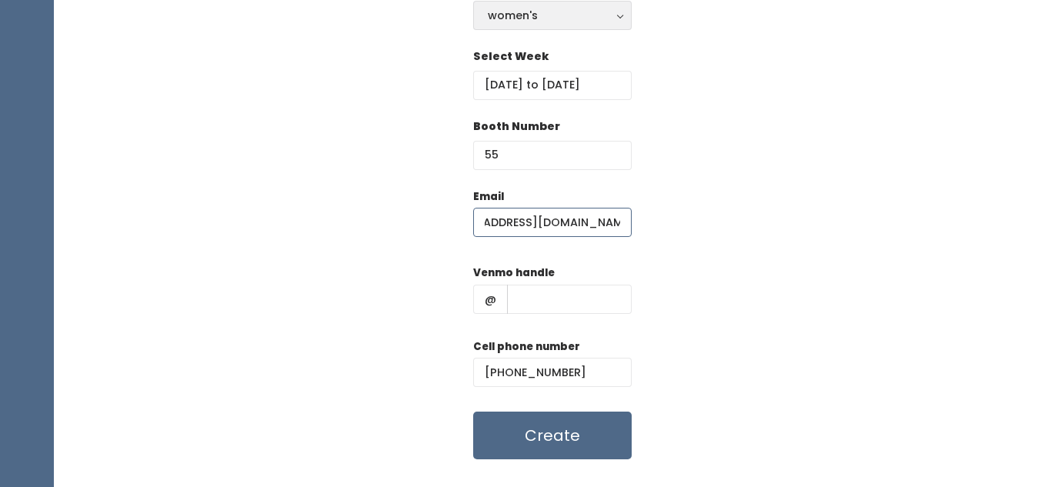
type input "[EMAIL_ADDRESS][DOMAIN_NAME]"
click at [506, 306] on span "@" at bounding box center [490, 299] width 35 height 29
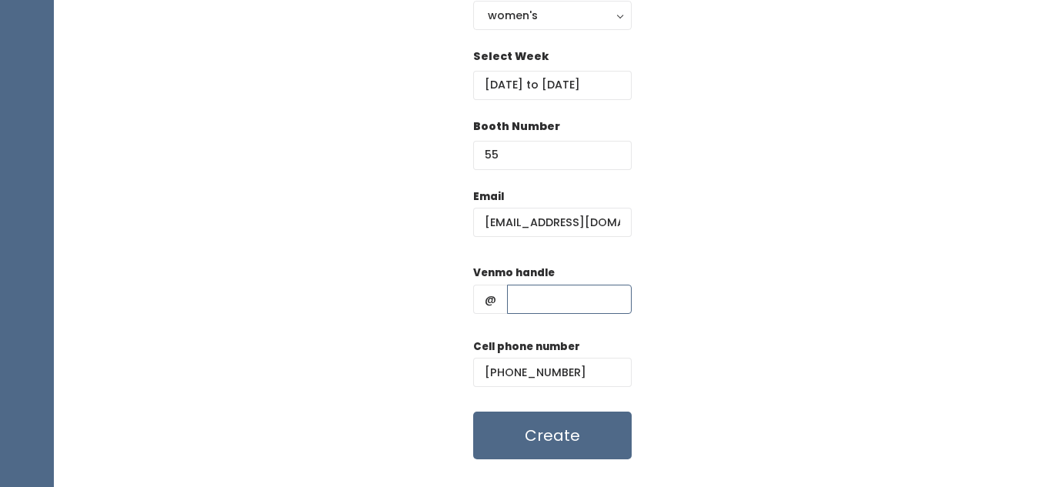
click at [522, 302] on input "text" at bounding box center [569, 299] width 125 height 29
paste input "wearethewatkins"
click at [519, 296] on input "wearethewatkins" at bounding box center [569, 299] width 125 height 29
type input "wearethewatkins"
click at [482, 222] on input "[EMAIL_ADDRESS][DOMAIN_NAME]" at bounding box center [552, 222] width 159 height 29
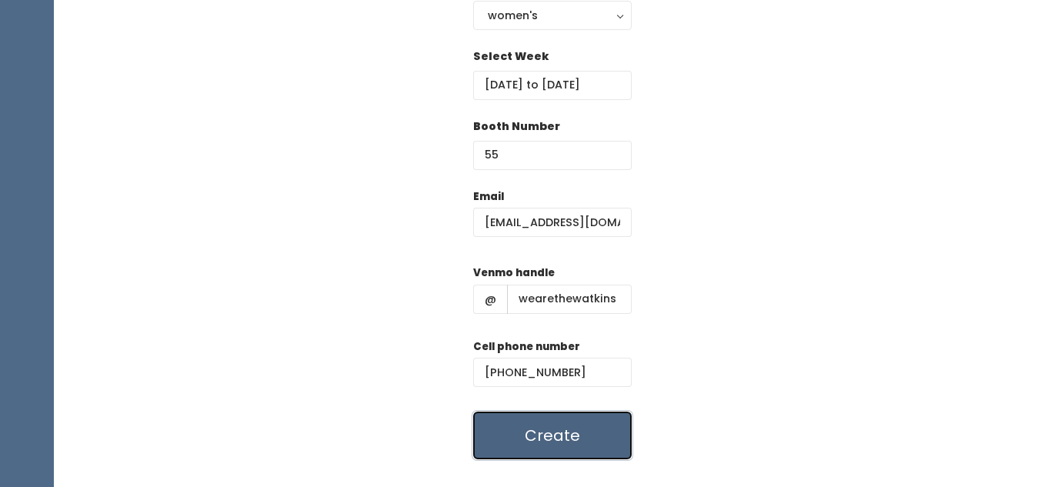
click at [576, 417] on button "Create" at bounding box center [552, 436] width 159 height 48
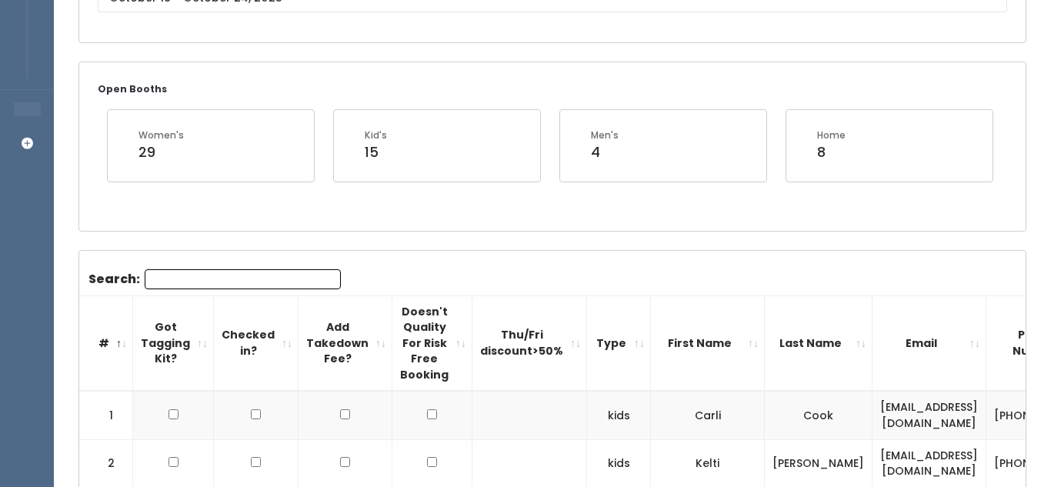
scroll to position [257, 0]
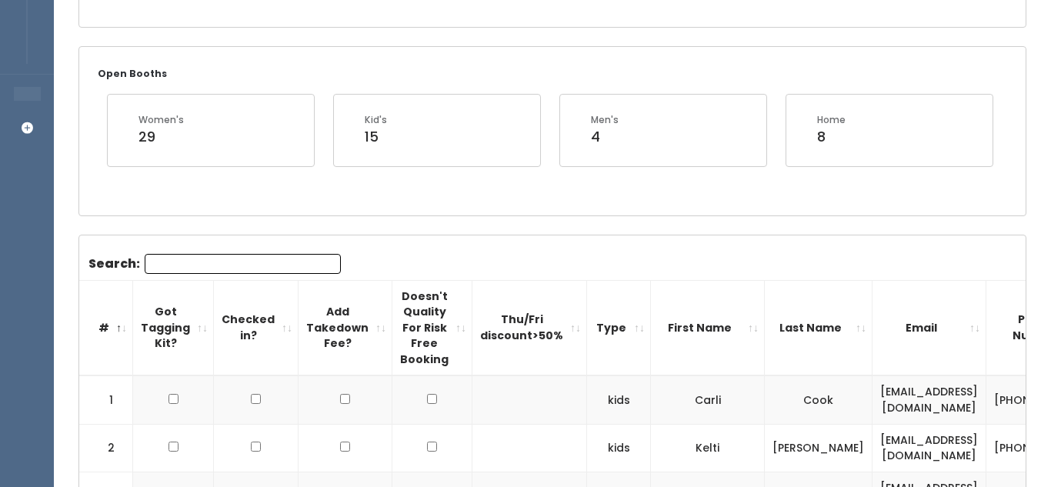
click at [309, 256] on input "Search:" at bounding box center [243, 264] width 196 height 20
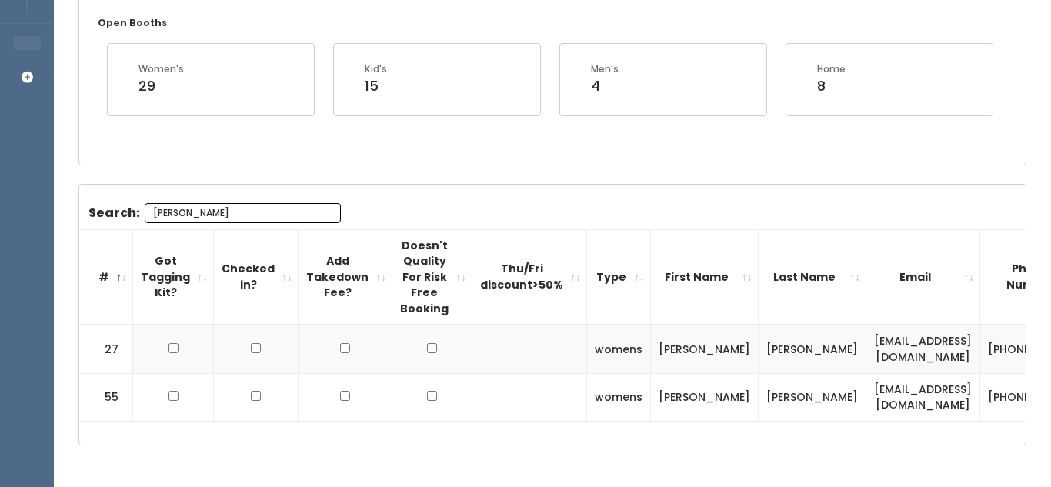
scroll to position [0, 178]
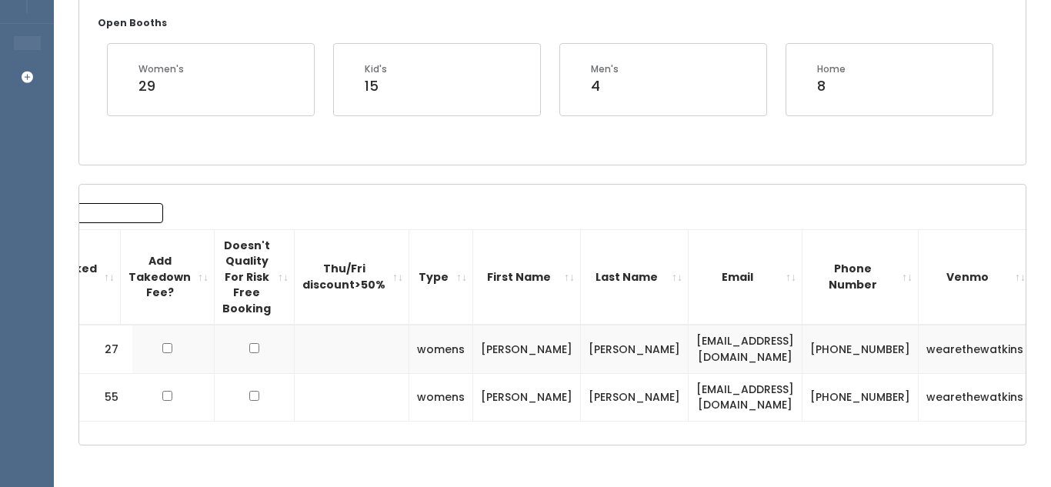
type input "[PERSON_NAME]"
click at [1050, 342] on button "button" at bounding box center [1060, 349] width 20 height 20
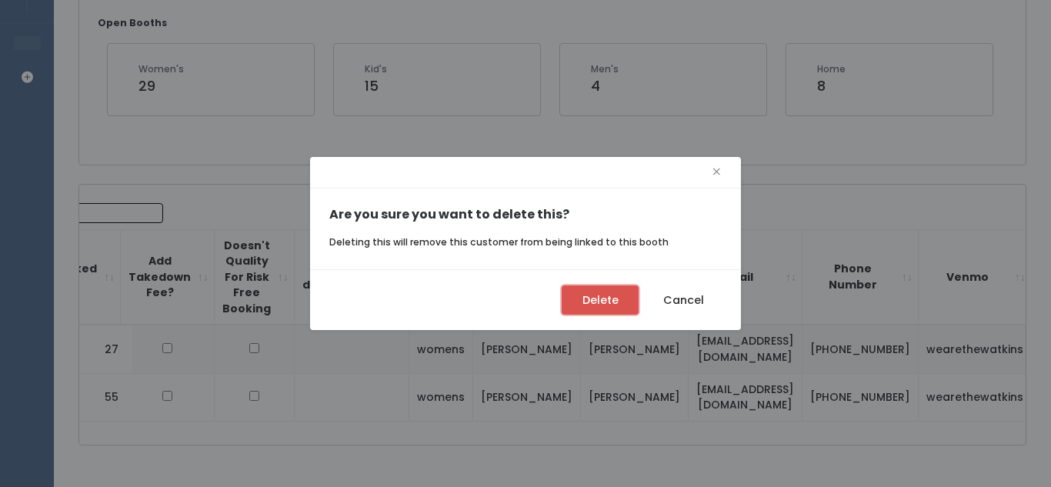
click at [586, 295] on button "Delete" at bounding box center [600, 299] width 77 height 29
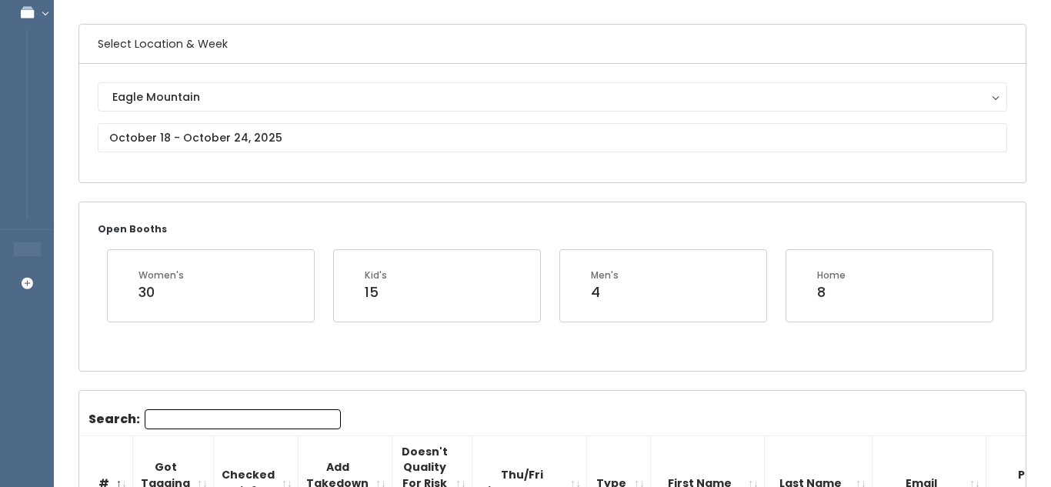
scroll to position [93, 0]
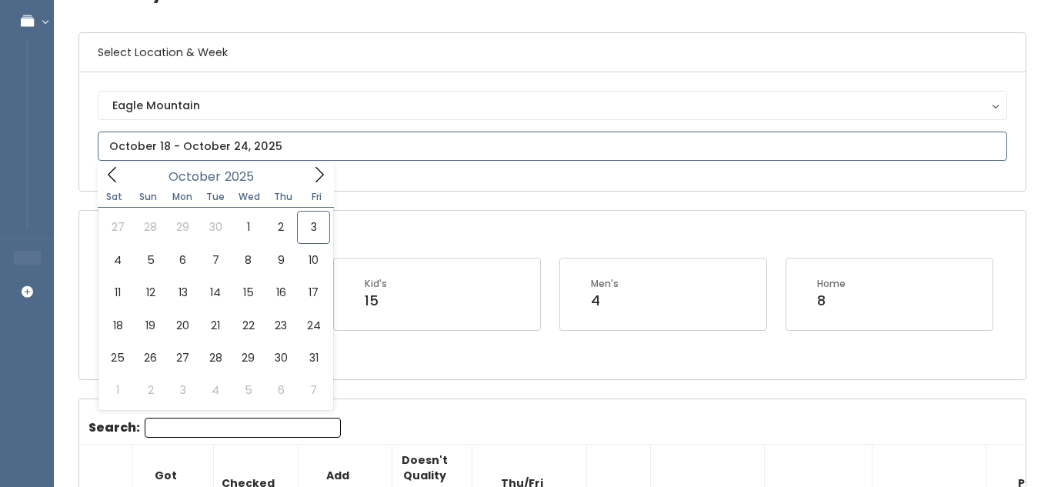
click at [252, 135] on input "text" at bounding box center [552, 146] width 909 height 29
type input "October 4 to October 10"
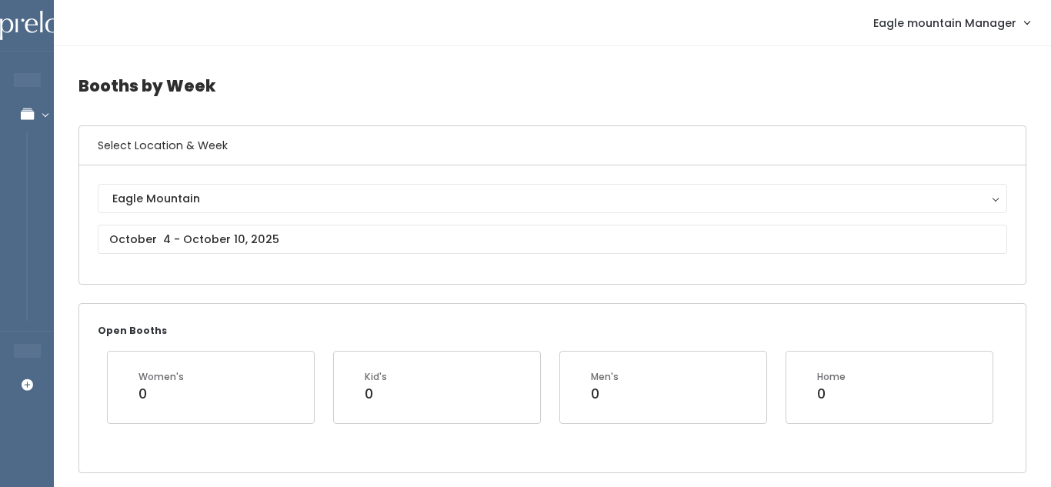
scroll to position [91, 0]
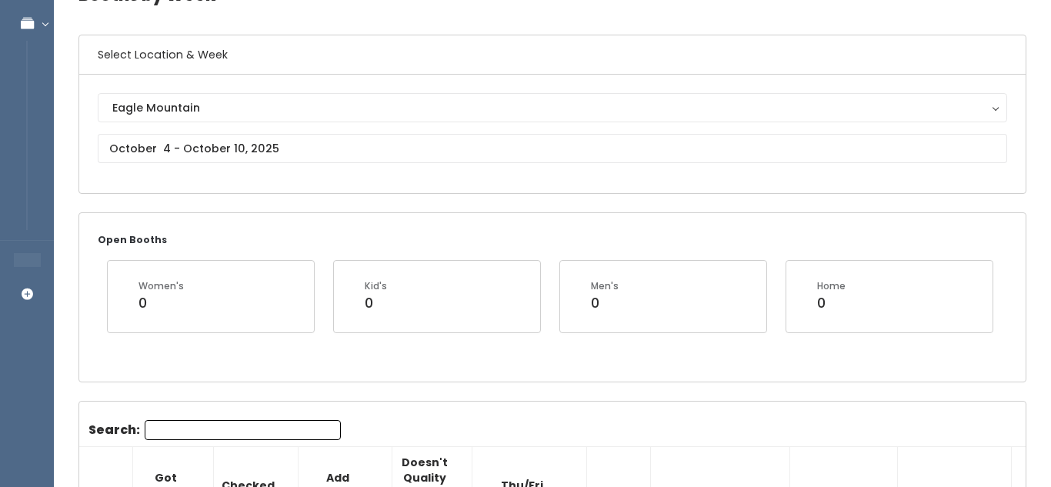
click at [223, 429] on input "Search:" at bounding box center [243, 430] width 196 height 20
type input "Crystal"
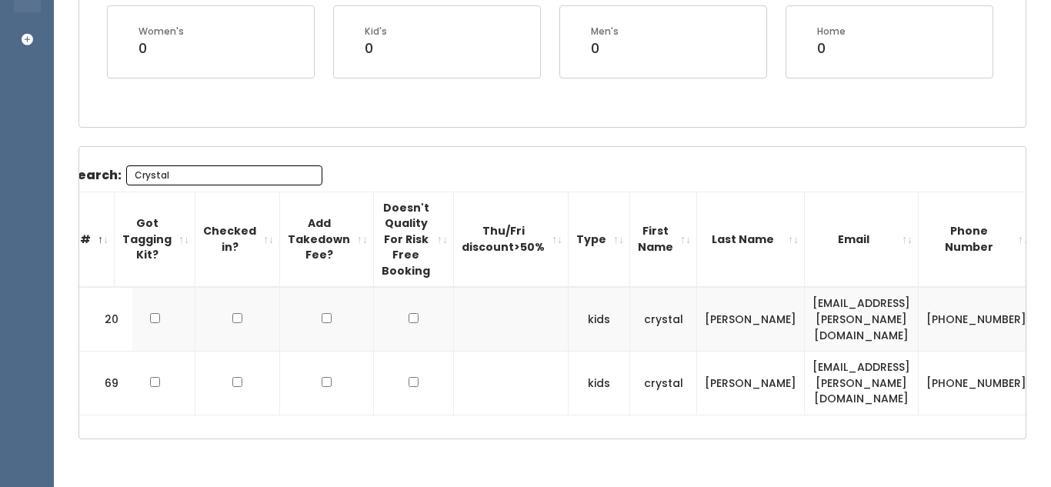
scroll to position [0, 0]
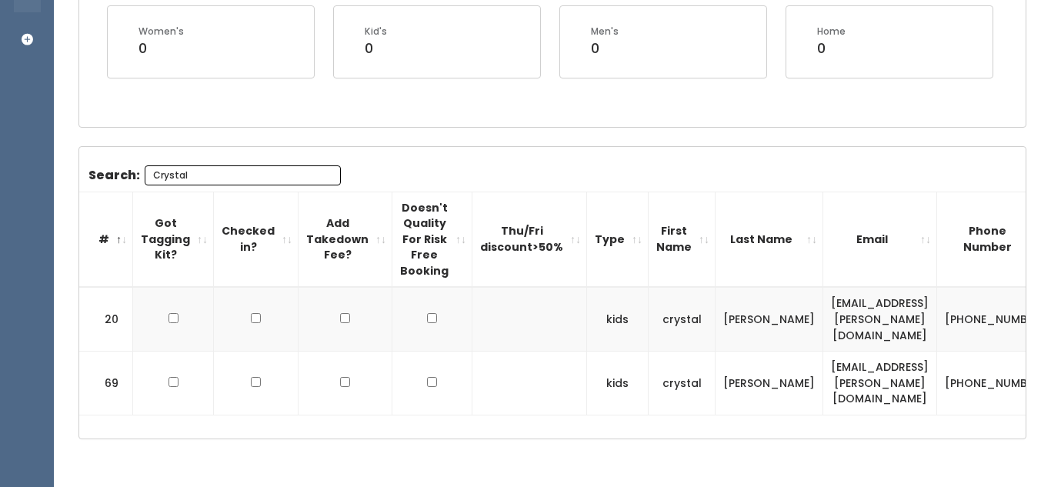
click at [322, 172] on input "Crystal" at bounding box center [243, 175] width 196 height 20
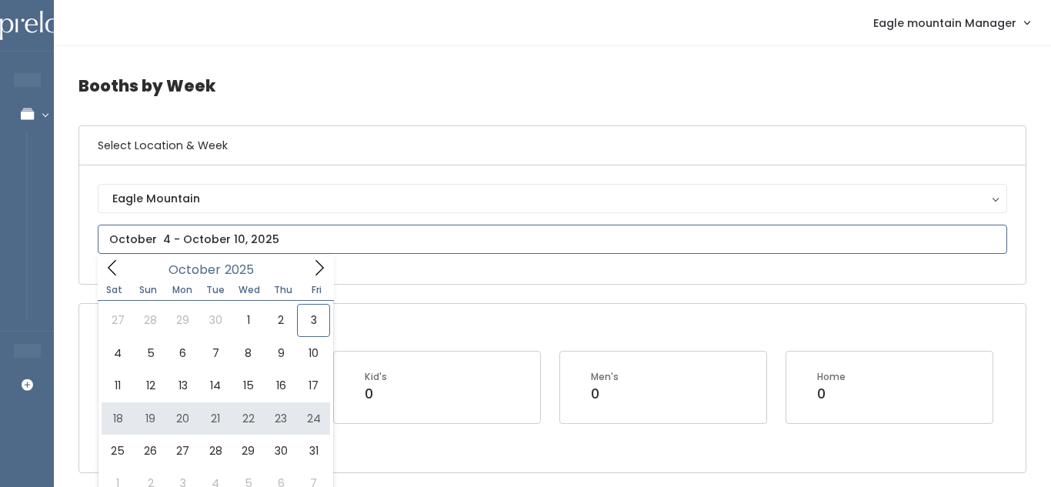
type input "[DATE] to [DATE]"
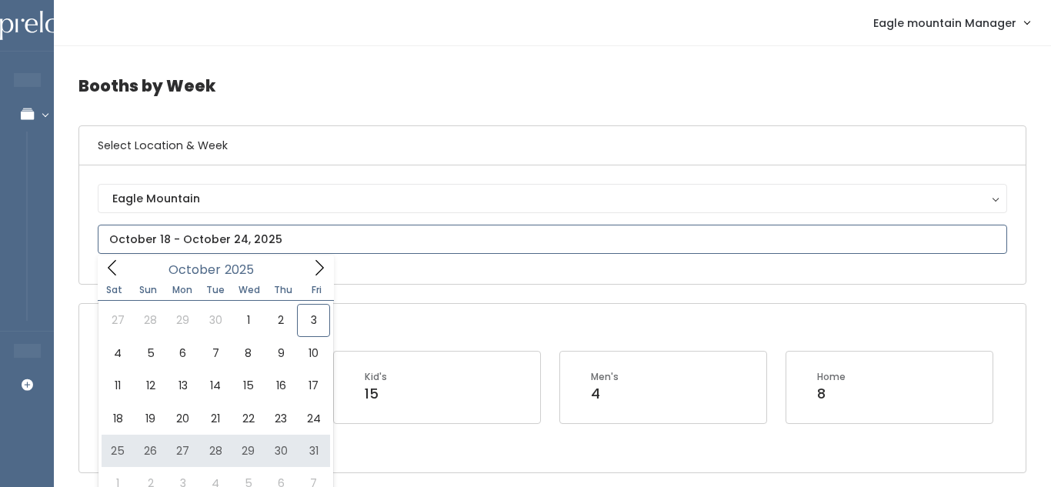
type input "October 25 to October 31"
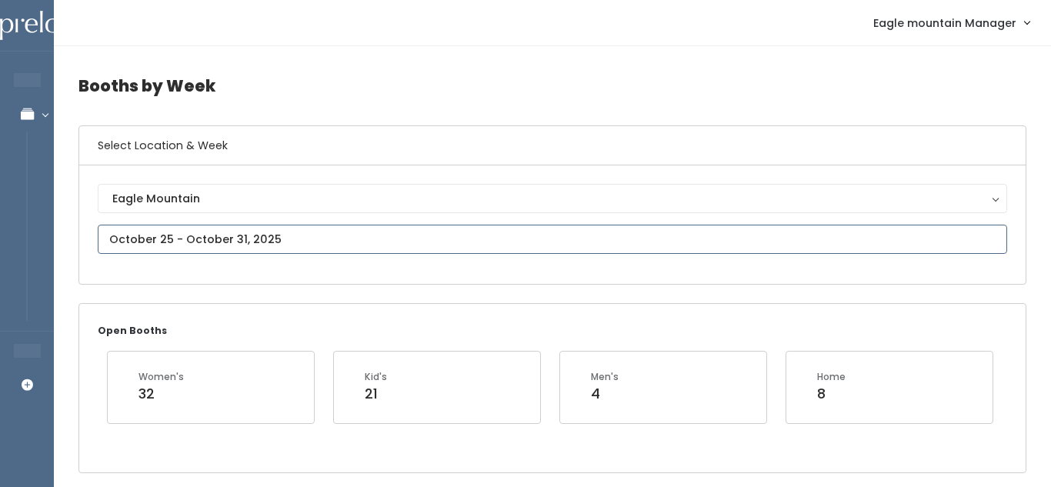
click at [346, 242] on input "text" at bounding box center [552, 239] width 909 height 29
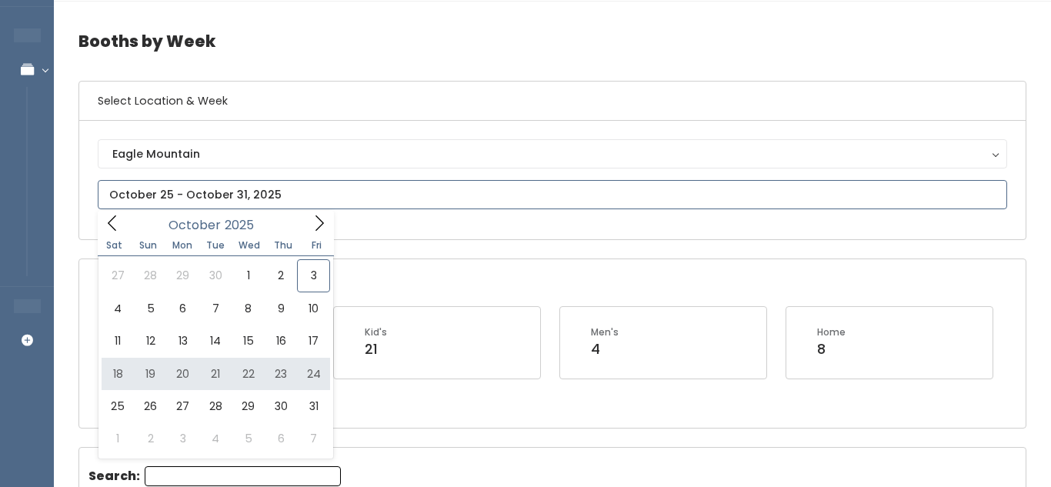
scroll to position [46, 0]
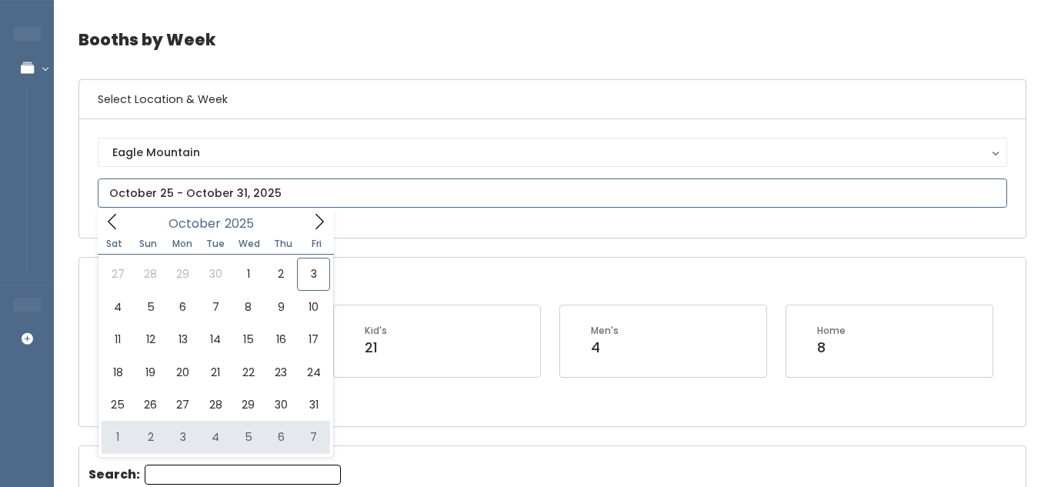
type input "November 1 to November 7"
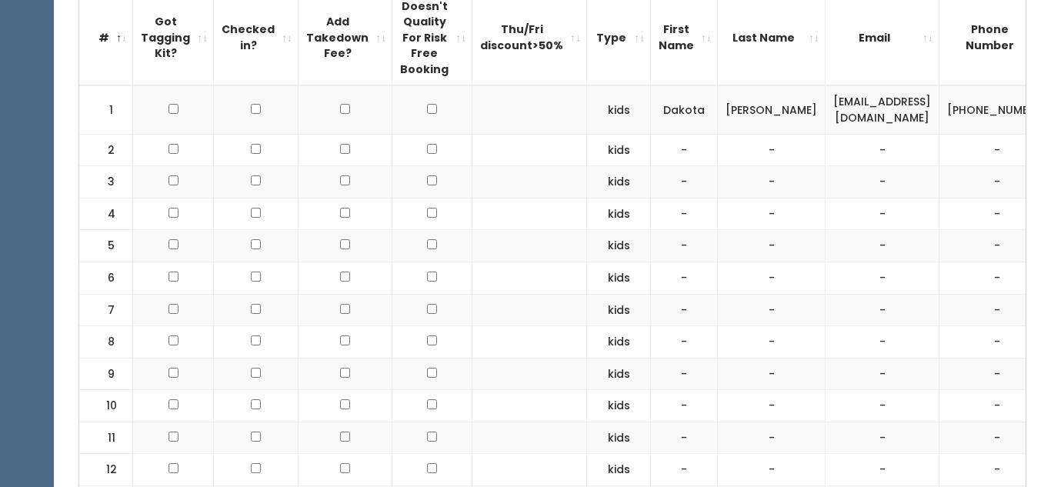
scroll to position [667, 0]
